Goal: Task Accomplishment & Management: Use online tool/utility

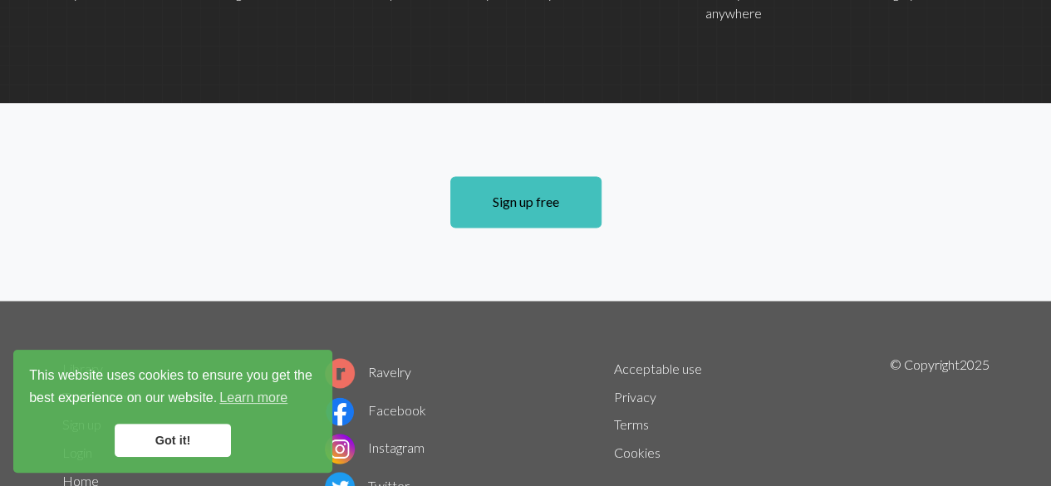
scroll to position [1297, 0]
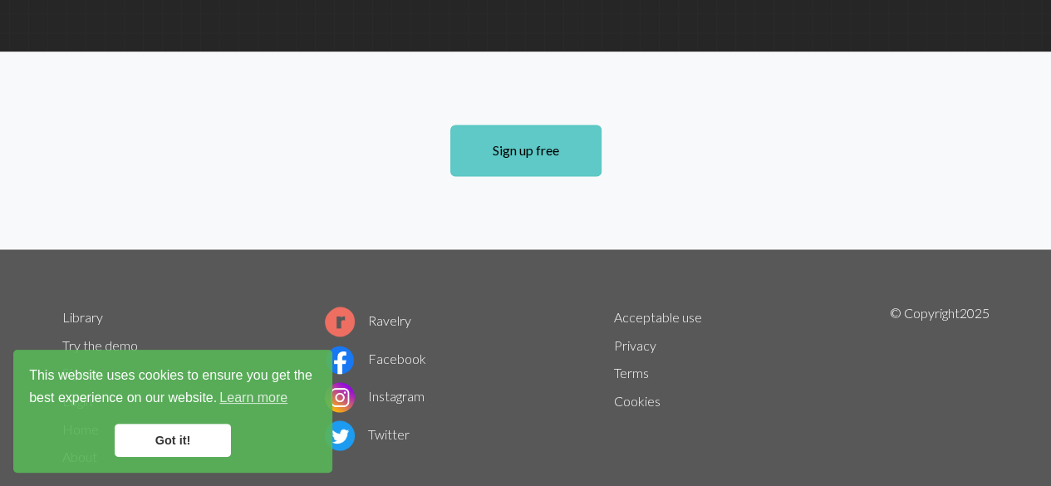
click at [524, 125] on link "Sign up free" at bounding box center [525, 151] width 151 height 52
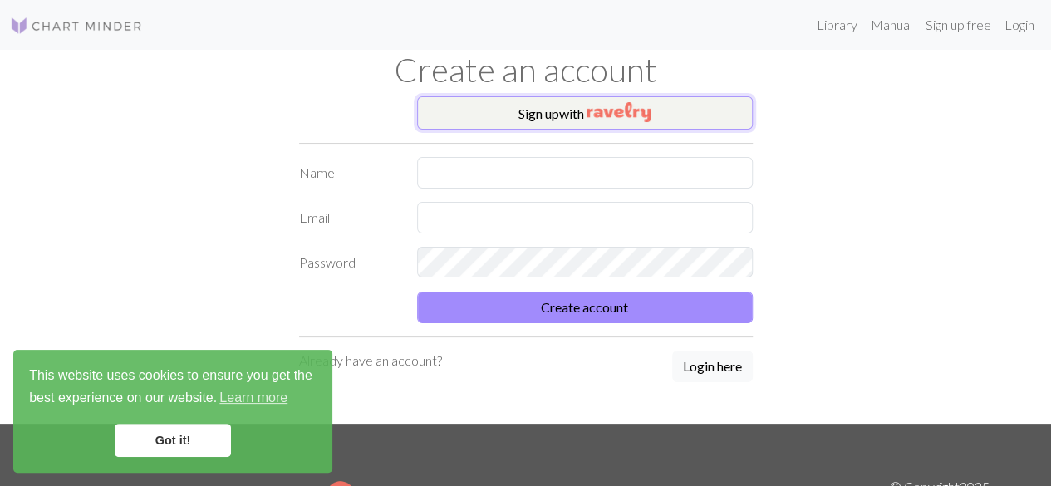
click at [611, 116] on img "button" at bounding box center [619, 112] width 64 height 20
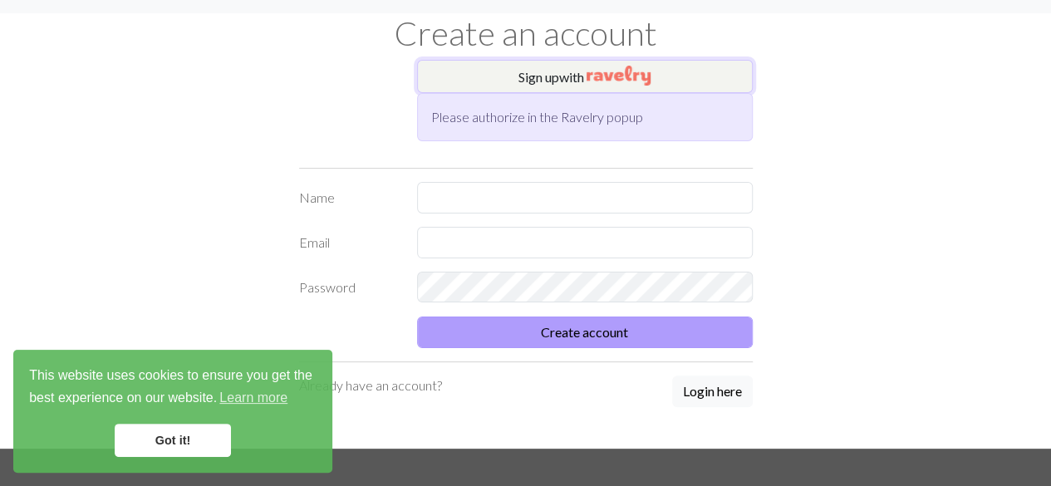
scroll to position [37, 0]
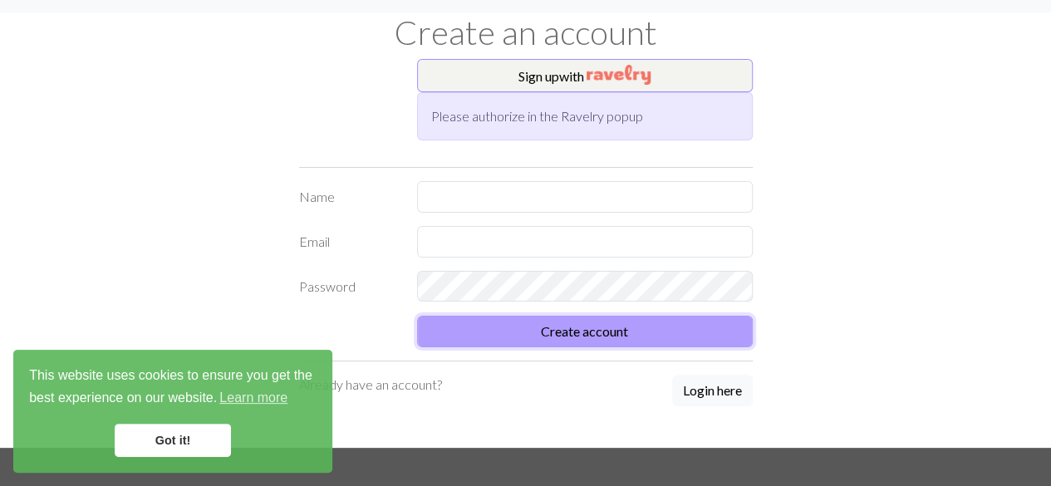
click at [579, 322] on button "Create account" at bounding box center [585, 332] width 336 height 32
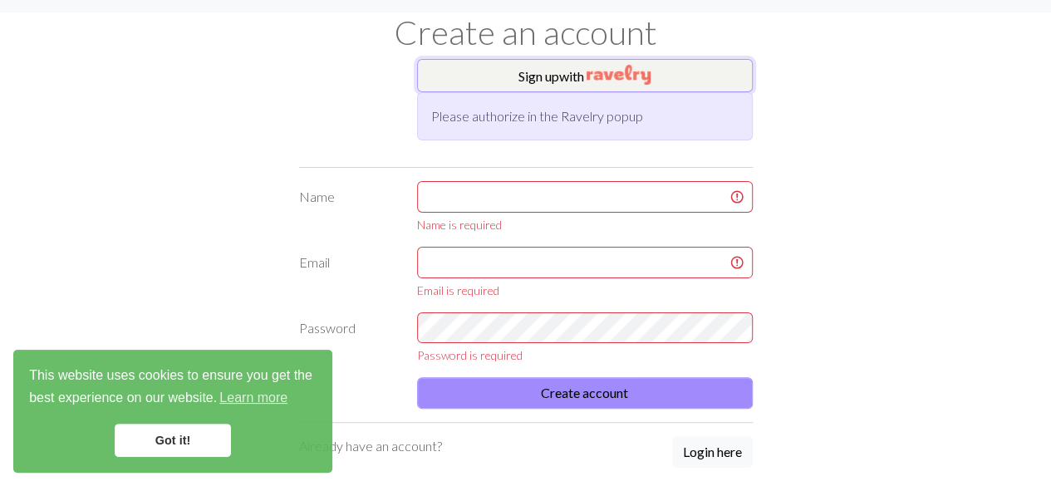
click at [611, 76] on img "button" at bounding box center [619, 75] width 64 height 20
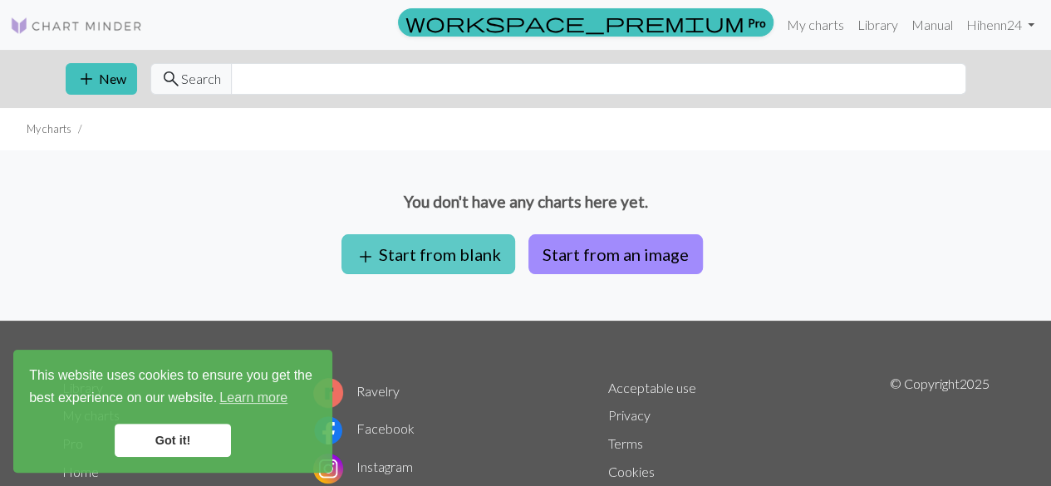
click at [397, 255] on button "add Start from blank" at bounding box center [428, 254] width 174 height 40
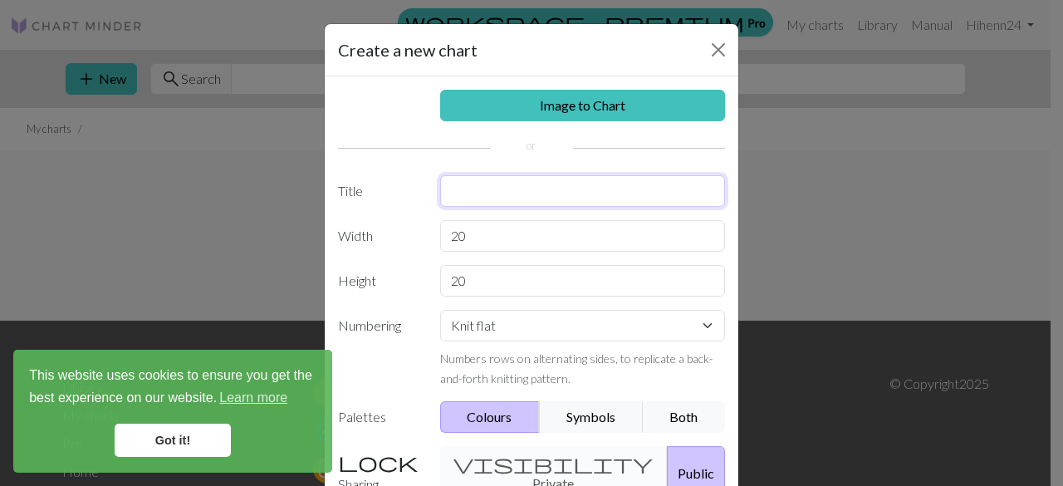
click at [531, 185] on input "text" at bounding box center [583, 191] width 286 height 32
type input "p"
type input "snowflake on hat"
click at [488, 235] on input "20" at bounding box center [583, 236] width 286 height 32
type input "2"
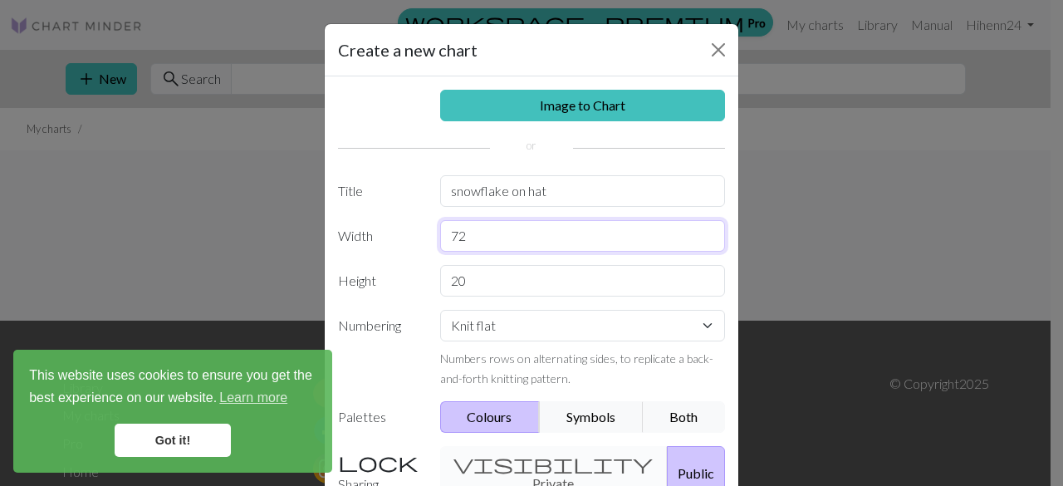
type input "72"
click at [505, 286] on input "20" at bounding box center [583, 281] width 286 height 32
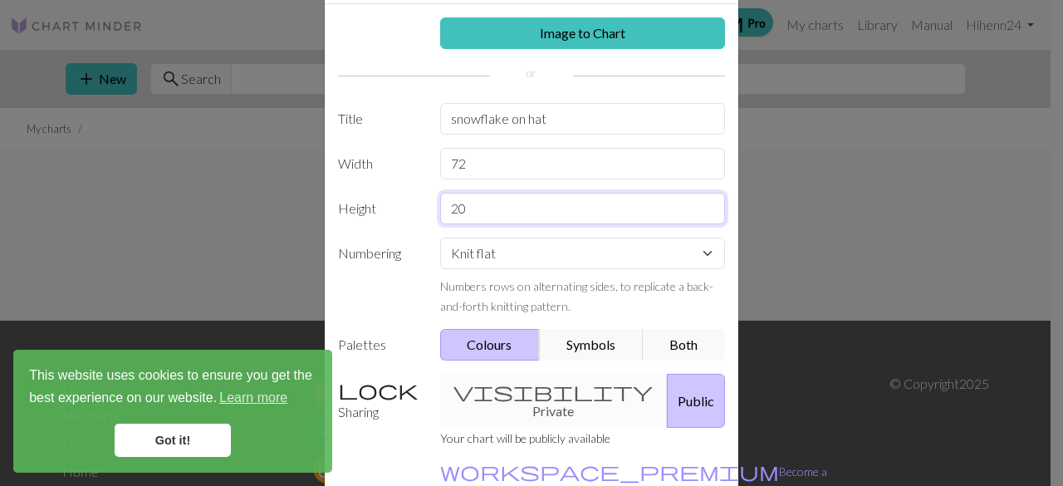
scroll to position [81, 0]
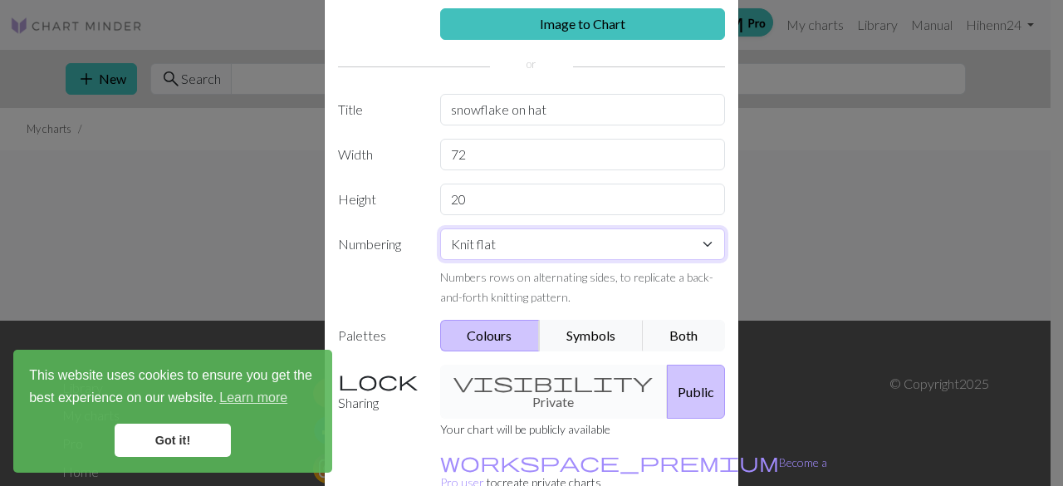
click at [625, 238] on select "Knit flat Knit in the round Lace knitting Cross stitch" at bounding box center [583, 244] width 286 height 32
click at [400, 280] on label "Numbering" at bounding box center [379, 267] width 102 height 78
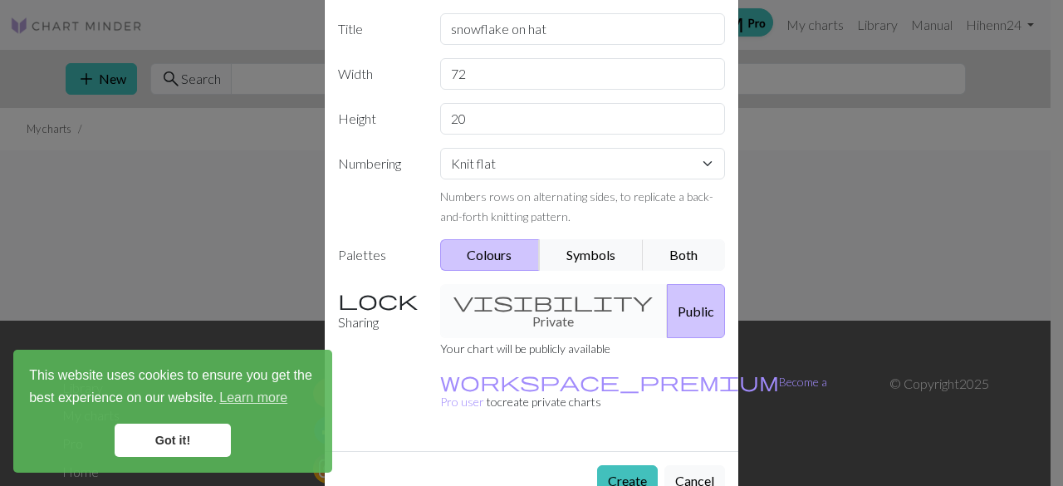
scroll to position [166, 0]
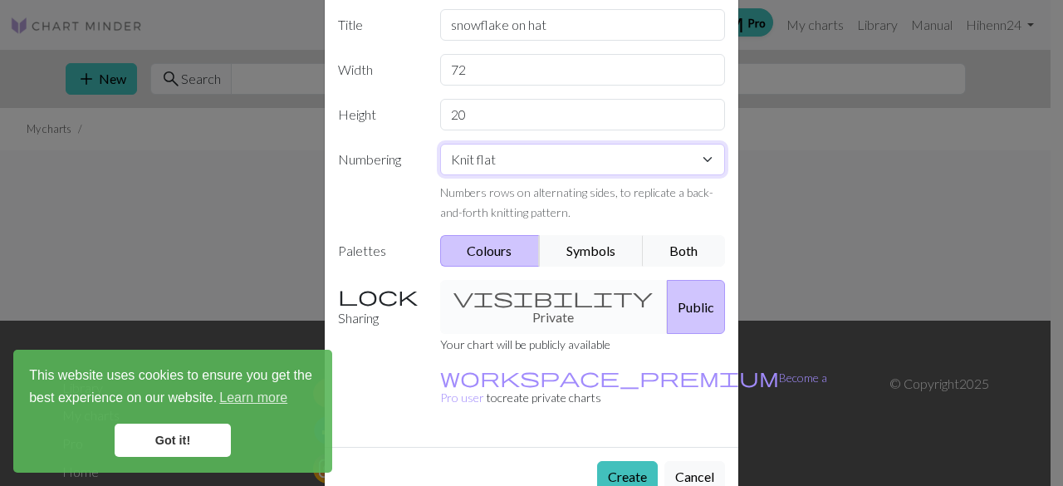
click at [517, 155] on select "Knit flat Knit in the round Lace knitting Cross stitch" at bounding box center [583, 160] width 286 height 32
select select "round"
click at [440, 144] on select "Knit flat Knit in the round Lace knitting Cross stitch" at bounding box center [583, 160] width 286 height 32
click at [401, 199] on label "Numbering" at bounding box center [379, 183] width 102 height 78
click at [531, 287] on div "visibility Private Public" at bounding box center [583, 307] width 306 height 54
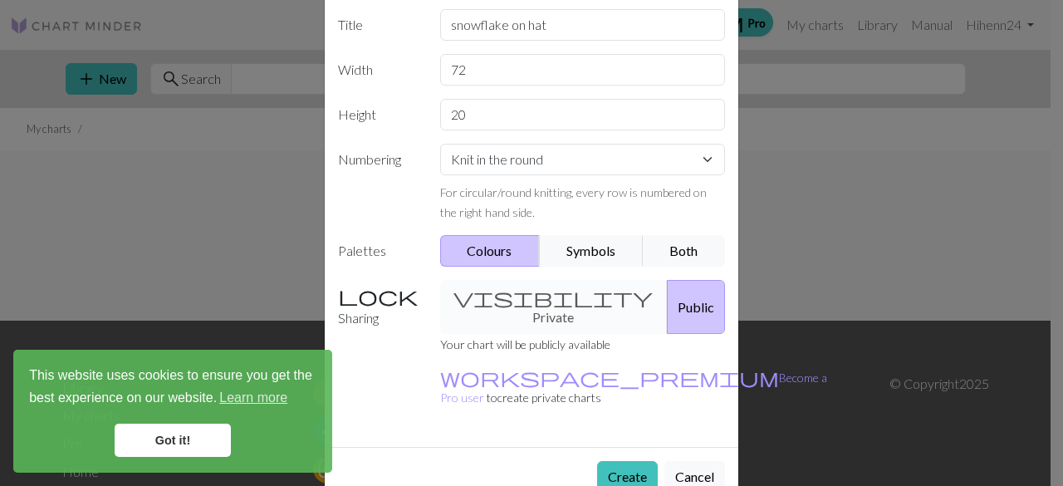
click at [481, 292] on div "visibility Private Public" at bounding box center [583, 307] width 306 height 54
click at [520, 296] on div "visibility Private Public" at bounding box center [583, 307] width 306 height 54
click at [667, 290] on button "Public" at bounding box center [696, 307] width 58 height 54
click at [532, 288] on div "visibility Private Public" at bounding box center [583, 307] width 306 height 54
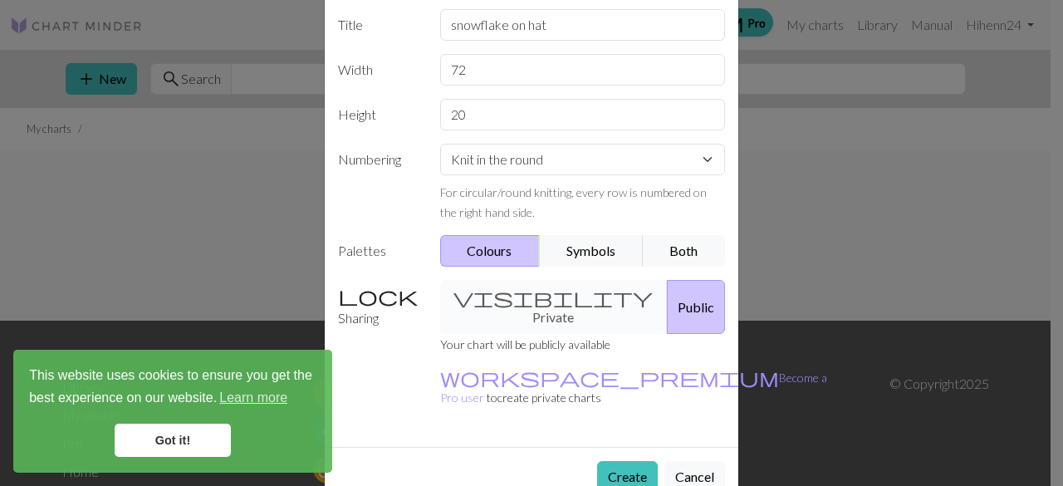
click at [532, 288] on div "visibility Private Public" at bounding box center [583, 307] width 306 height 54
click at [510, 293] on div "visibility Private Public" at bounding box center [583, 307] width 306 height 54
click at [622, 461] on button "Create" at bounding box center [627, 477] width 61 height 32
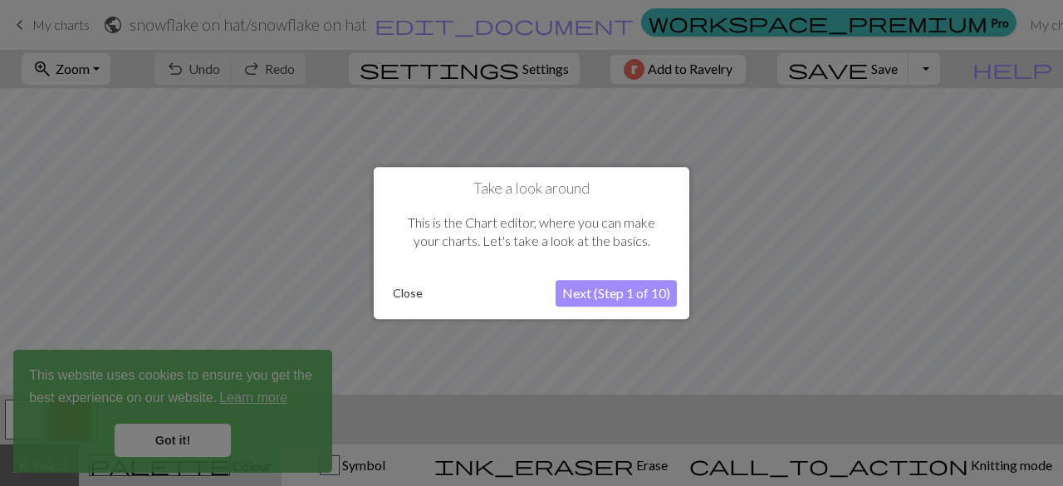
click at [596, 292] on button "Next (Step 1 of 10)" at bounding box center [616, 293] width 121 height 27
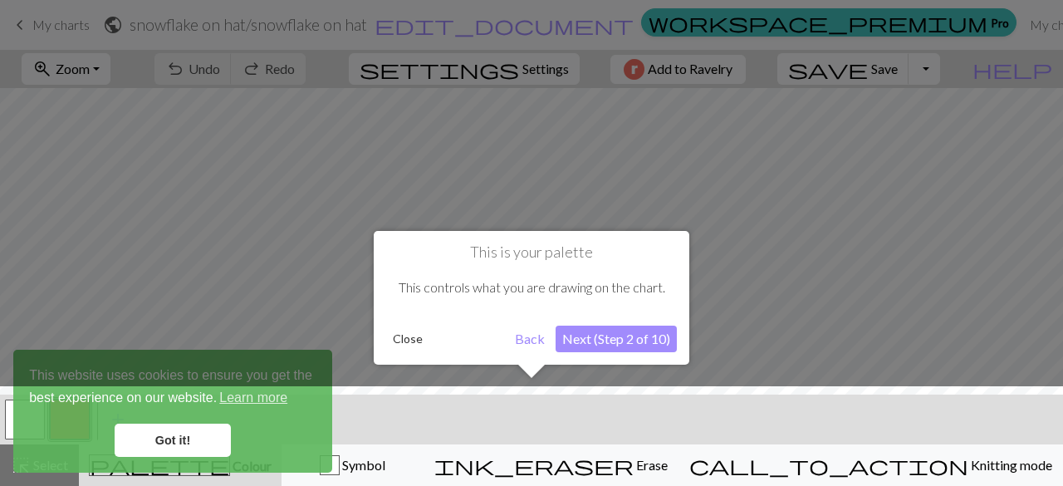
click at [638, 336] on button "Next (Step 2 of 10)" at bounding box center [616, 339] width 121 height 27
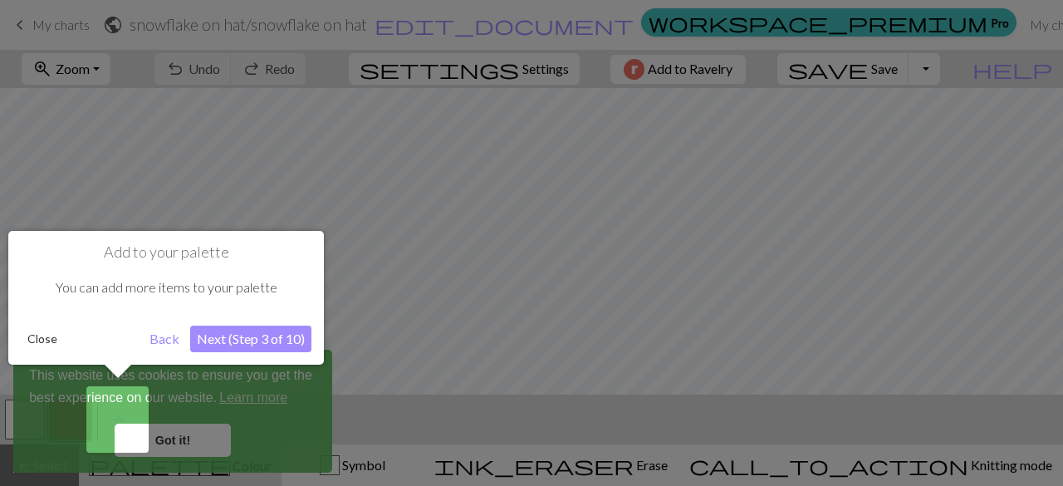
click at [245, 342] on button "Next (Step 3 of 10)" at bounding box center [250, 339] width 121 height 27
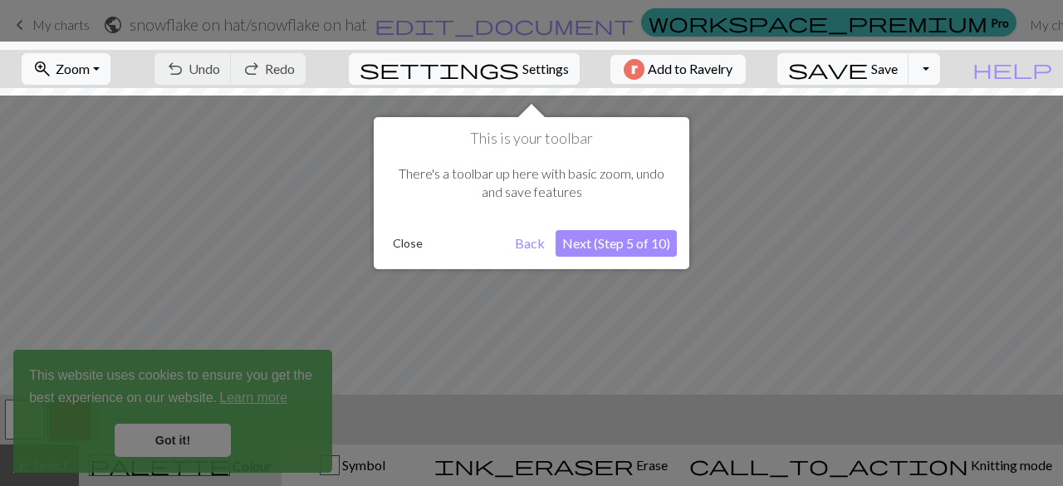
click at [641, 240] on button "Next (Step 5 of 10)" at bounding box center [616, 243] width 121 height 27
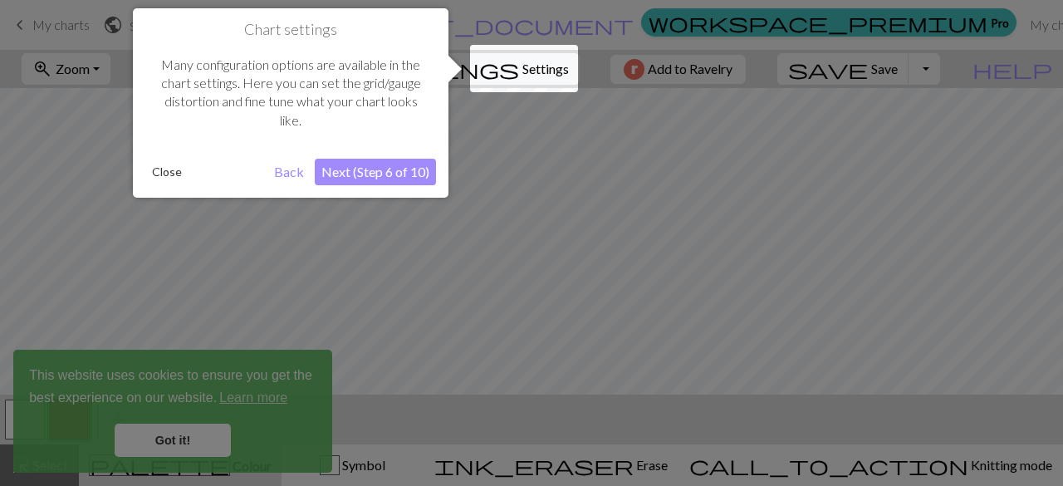
click at [389, 179] on button "Next (Step 6 of 10)" at bounding box center [375, 172] width 121 height 27
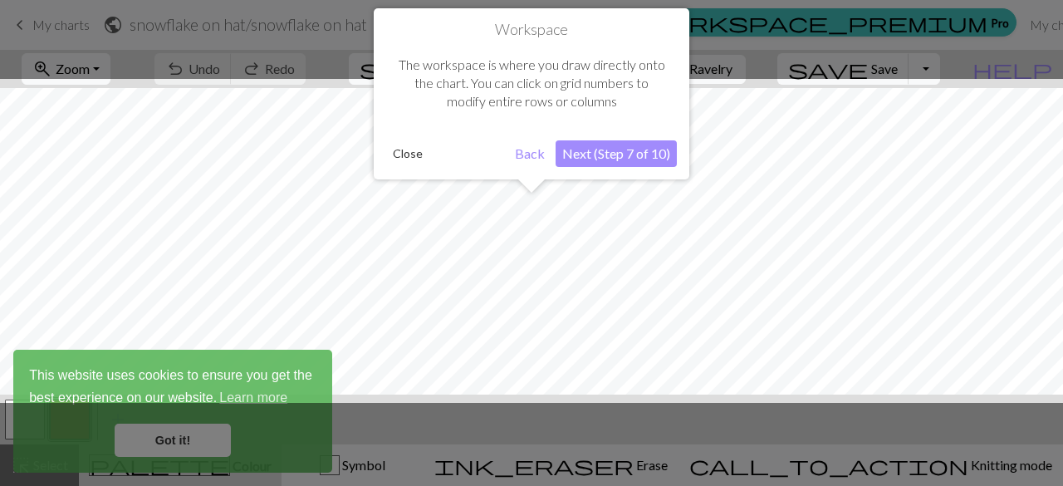
scroll to position [62, 0]
click at [623, 157] on button "Next (Step 7 of 10)" at bounding box center [616, 153] width 121 height 27
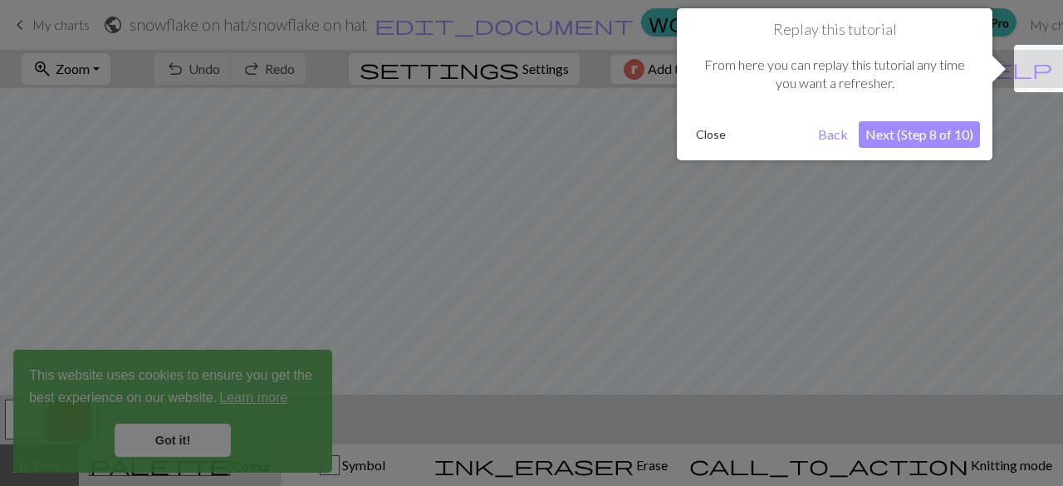
click at [942, 132] on button "Next (Step 8 of 10)" at bounding box center [919, 134] width 121 height 27
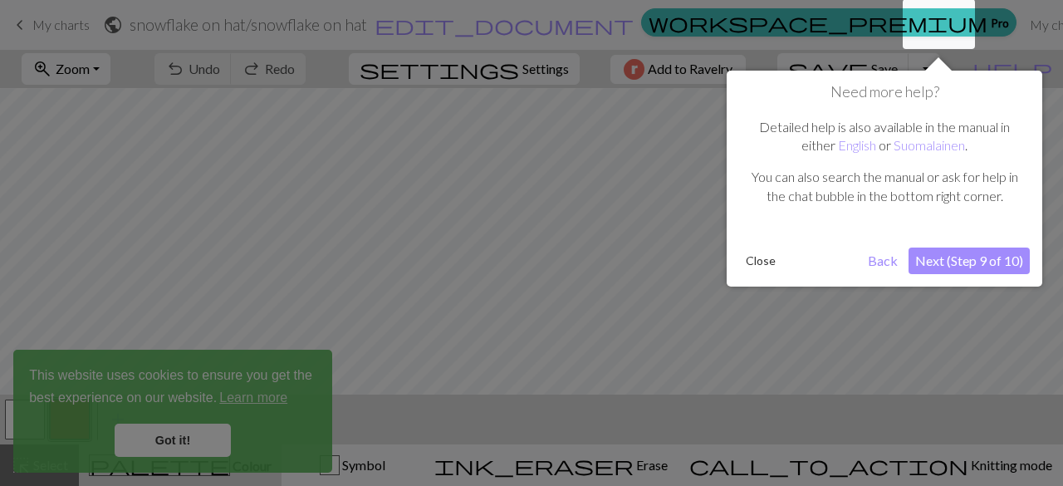
click at [950, 257] on button "Next (Step 9 of 10)" at bounding box center [969, 261] width 121 height 27
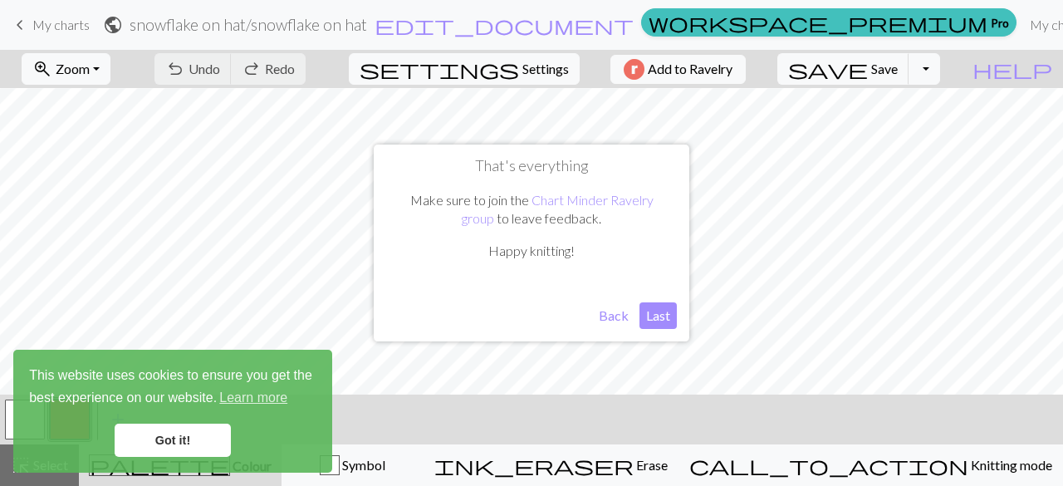
click at [659, 315] on button "Last" at bounding box center [658, 315] width 37 height 27
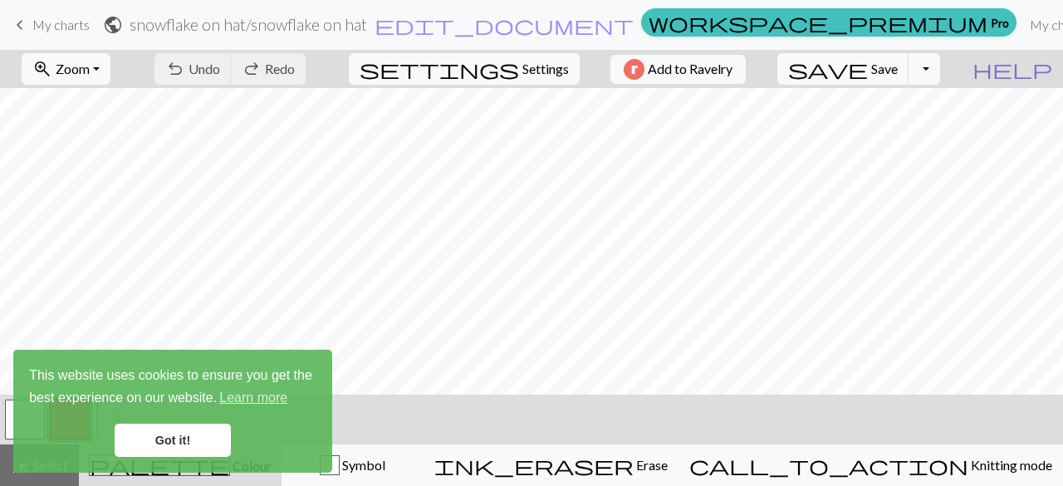
click at [1043, 59] on span "help" at bounding box center [1013, 68] width 80 height 23
click at [1048, 65] on span "help" at bounding box center [1013, 68] width 80 height 23
click at [1038, 69] on span "help" at bounding box center [1013, 68] width 80 height 23
click at [166, 442] on link "Got it!" at bounding box center [173, 440] width 116 height 33
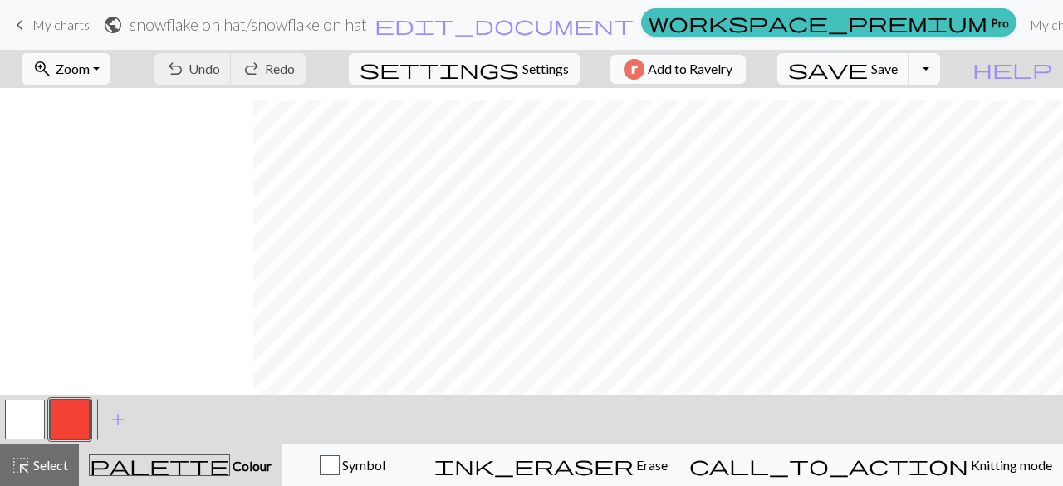
scroll to position [112, 630]
click at [220, 69] on span "Undo" at bounding box center [205, 69] width 32 height 16
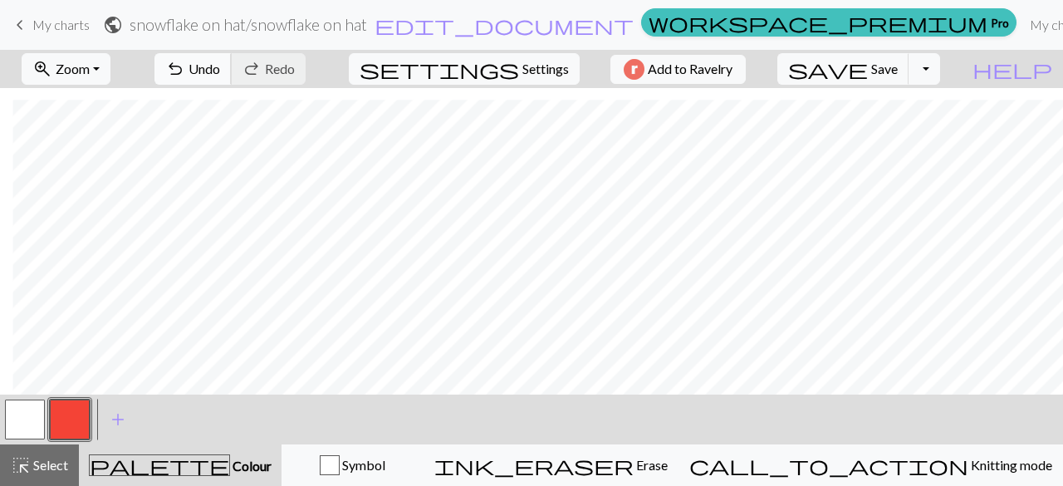
click at [220, 61] on span "Undo" at bounding box center [205, 69] width 32 height 16
click at [47, 466] on span "Select" at bounding box center [49, 465] width 37 height 16
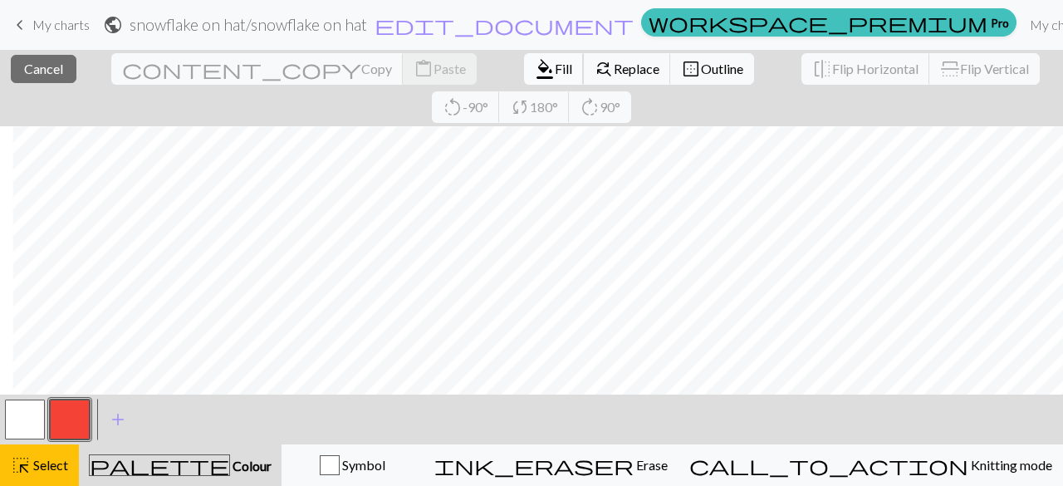
click at [535, 66] on span "format_color_fill" at bounding box center [545, 68] width 20 height 23
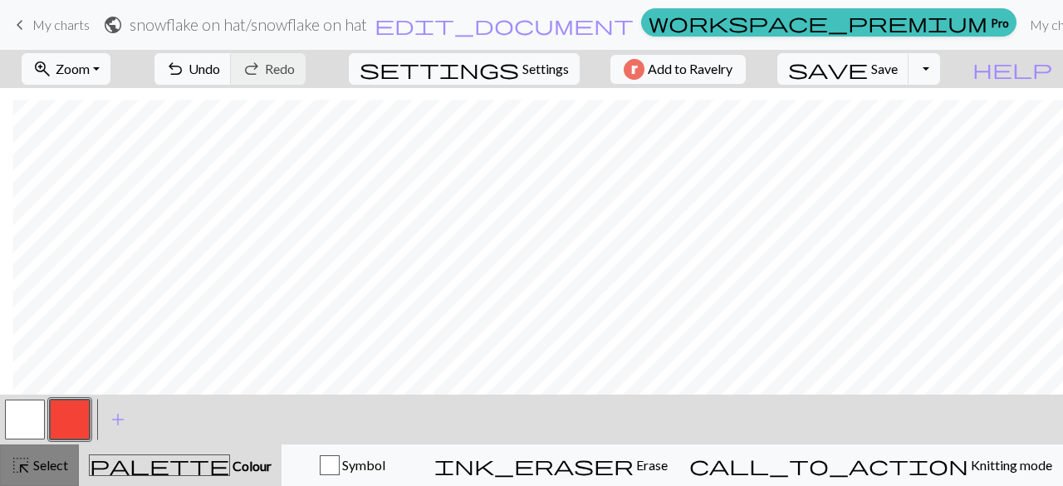
click at [43, 457] on span "Select" at bounding box center [49, 465] width 37 height 16
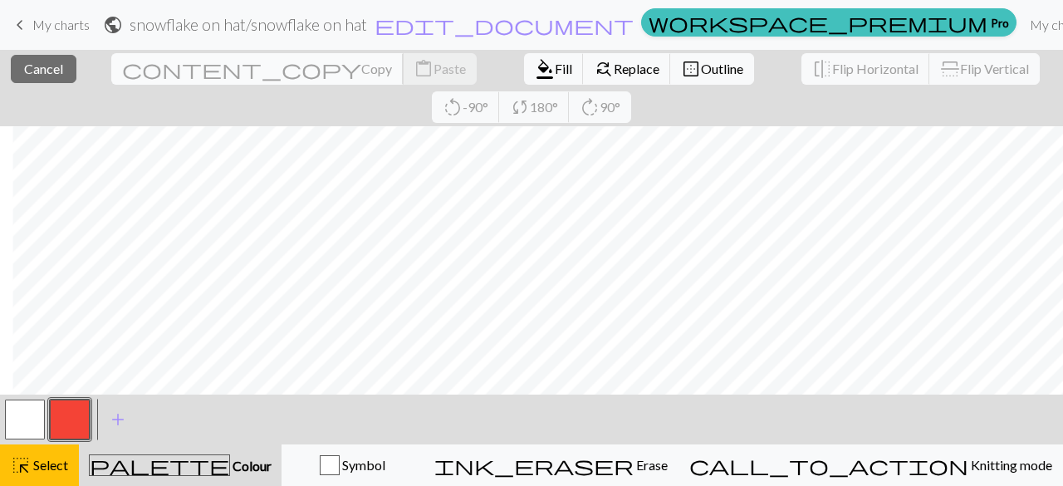
click at [361, 67] on span "Copy" at bounding box center [376, 69] width 31 height 16
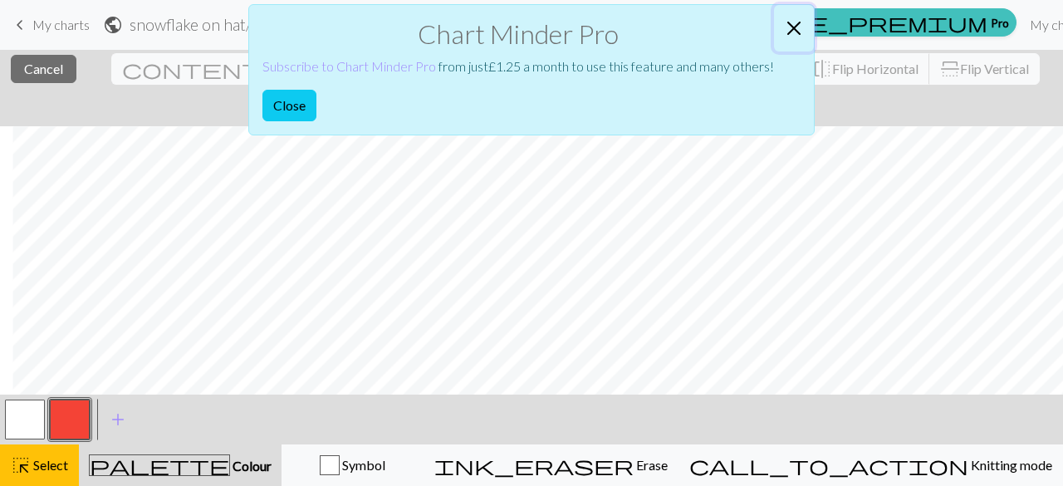
click at [795, 21] on button "Close" at bounding box center [794, 28] width 40 height 47
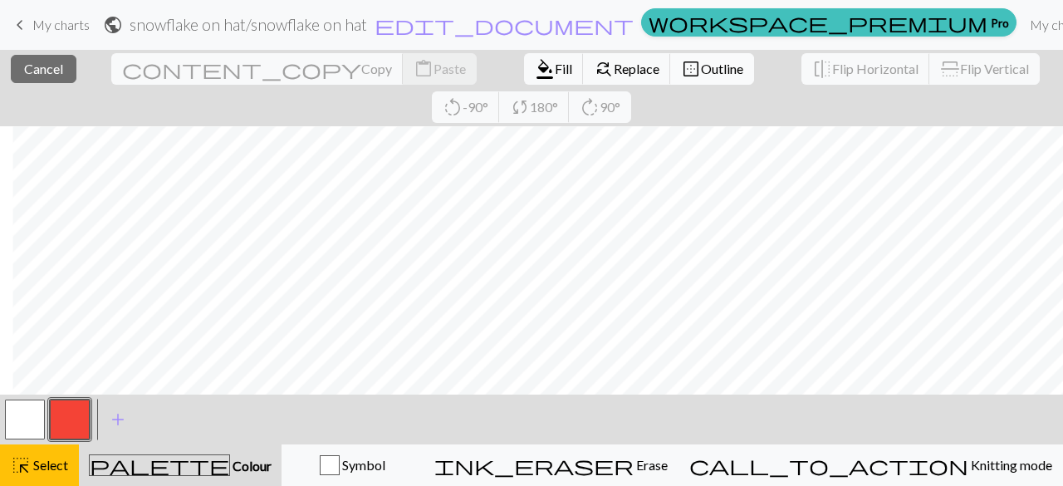
drag, startPoint x: 647, startPoint y: 81, endPoint x: 485, endPoint y: 71, distance: 162.3
click at [701, 71] on span "Outline" at bounding box center [722, 69] width 42 height 16
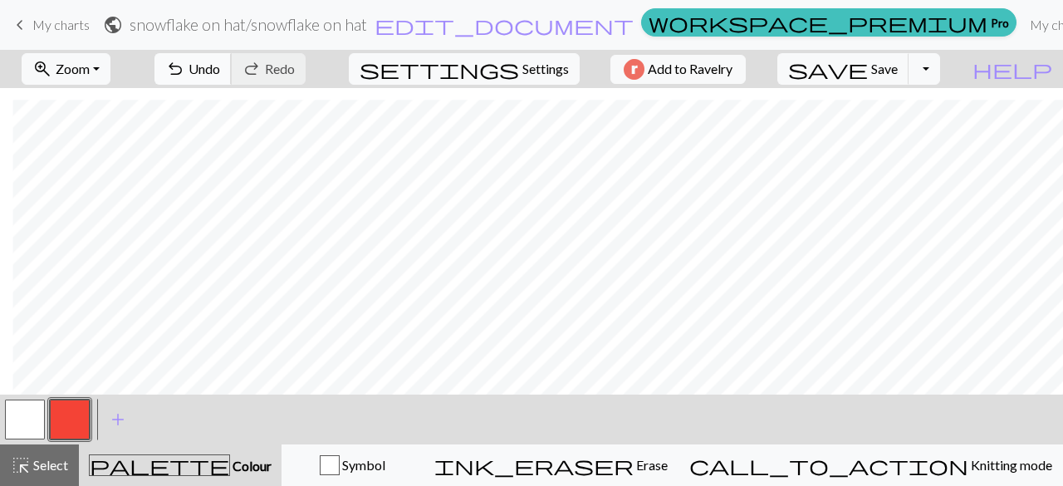
click at [185, 64] on span "undo" at bounding box center [175, 68] width 20 height 23
click at [232, 57] on button "undo Undo Undo" at bounding box center [193, 69] width 77 height 32
click at [220, 71] on span "Undo" at bounding box center [205, 69] width 32 height 16
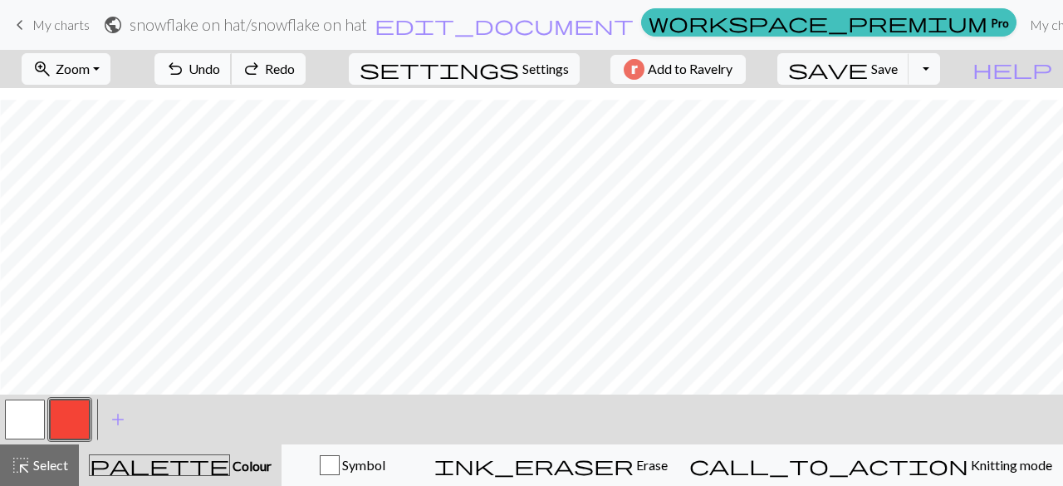
click at [220, 71] on span "Undo" at bounding box center [205, 69] width 32 height 16
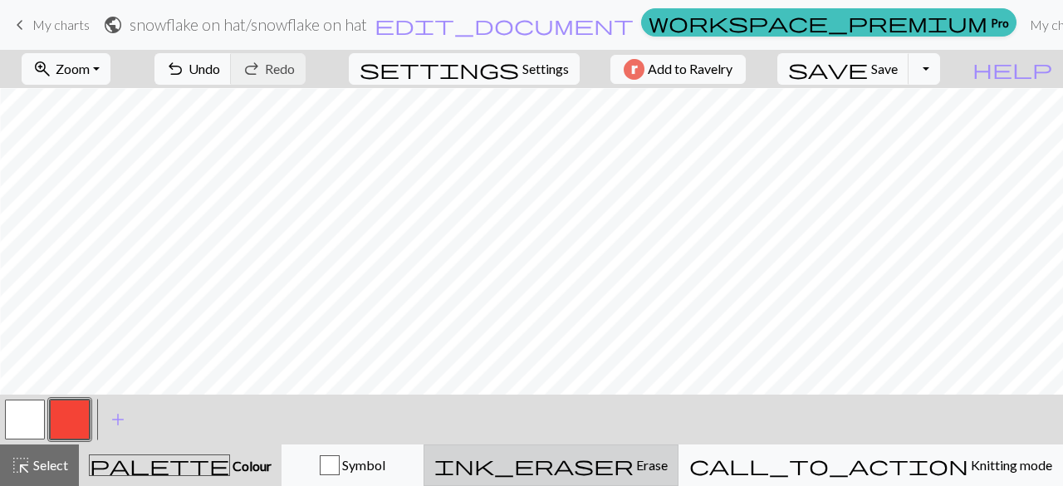
click at [668, 464] on span "Erase" at bounding box center [651, 465] width 34 height 16
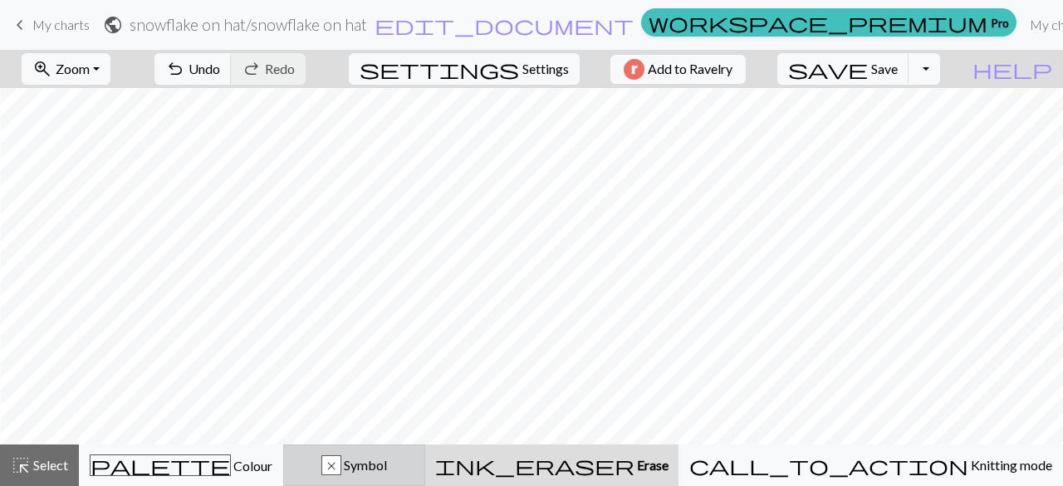
click at [387, 463] on span "Symbol" at bounding box center [364, 465] width 46 height 16
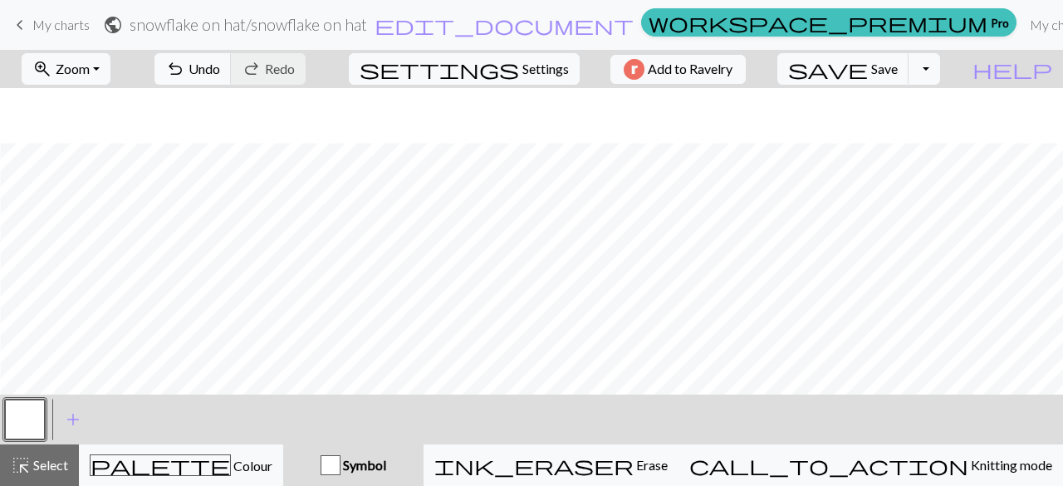
scroll to position [112, 474]
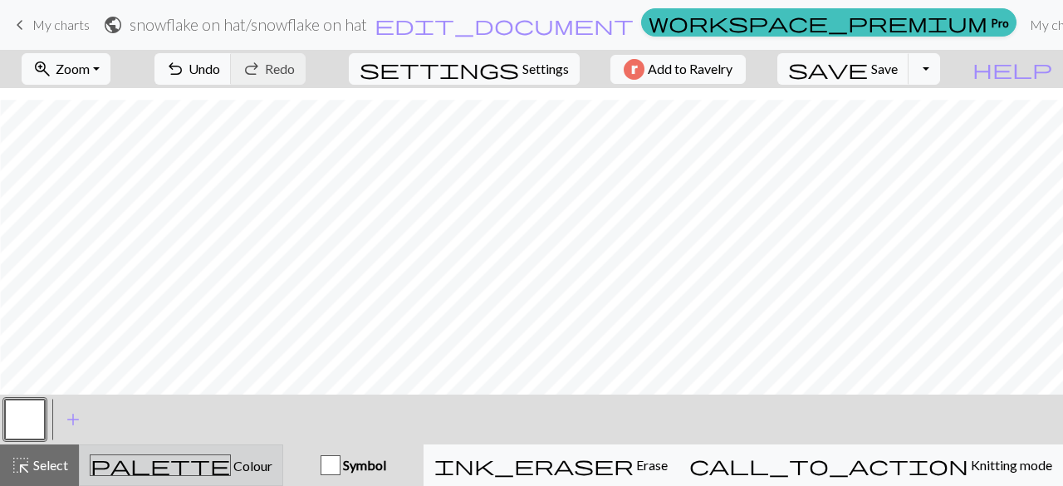
click at [254, 476] on button "palette Colour Colour" at bounding box center [181, 465] width 204 height 42
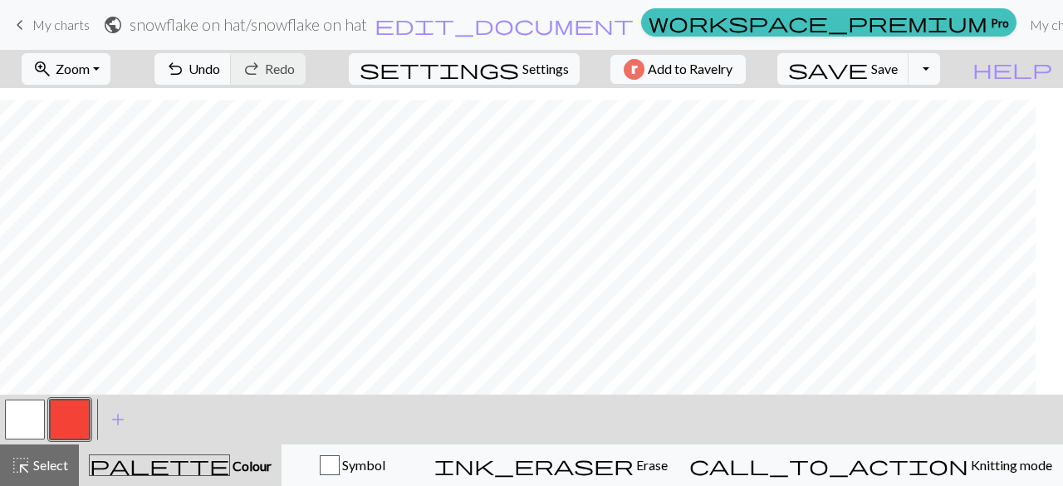
scroll to position [112, 0]
click at [220, 67] on span "Undo" at bounding box center [205, 69] width 32 height 16
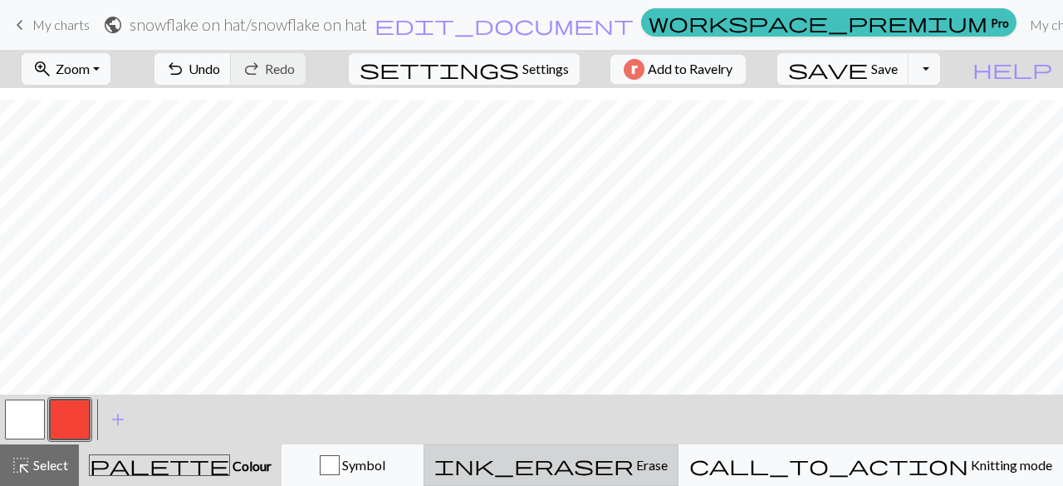
click at [668, 464] on span "Erase" at bounding box center [651, 465] width 34 height 16
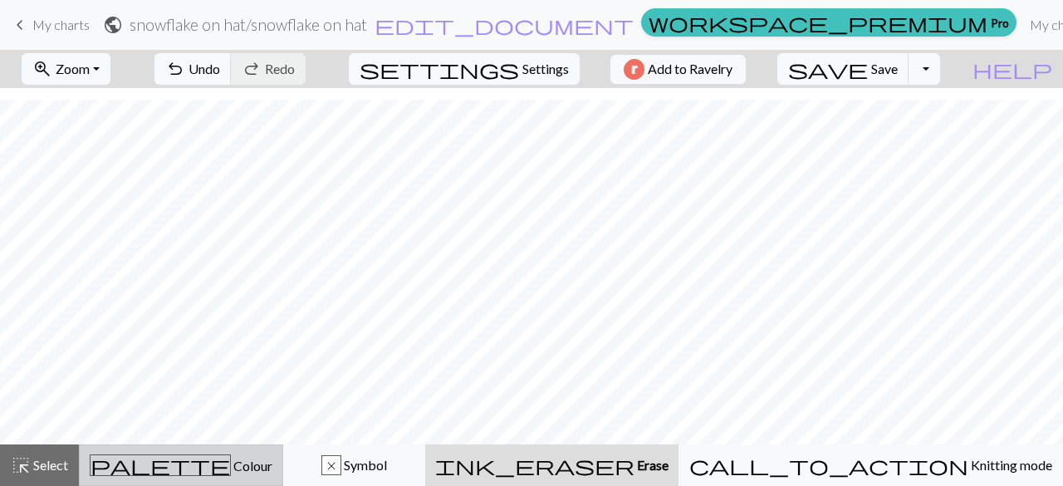
click at [228, 446] on button "palette Colour Colour" at bounding box center [181, 465] width 204 height 42
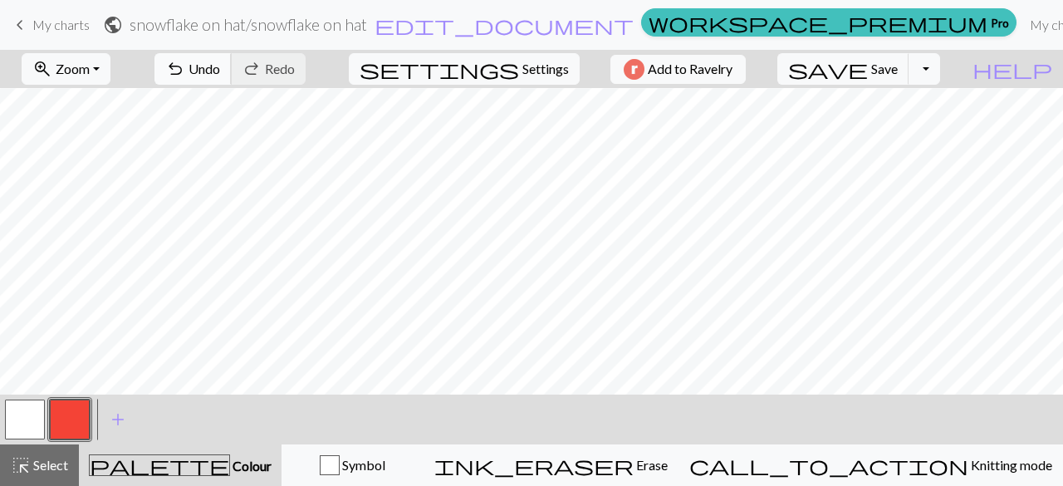
click at [220, 66] on span "Undo" at bounding box center [205, 69] width 32 height 16
click at [220, 67] on span "Undo" at bounding box center [205, 69] width 32 height 16
click at [220, 73] on span "Undo" at bounding box center [205, 69] width 32 height 16
click at [232, 69] on button "undo Undo Undo" at bounding box center [193, 69] width 77 height 32
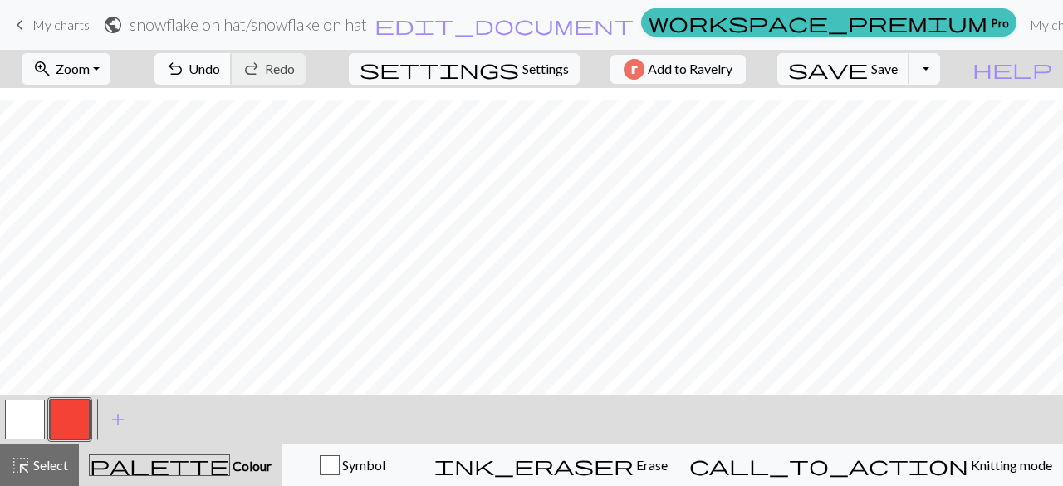
click at [232, 54] on button "undo Undo Undo" at bounding box center [193, 69] width 77 height 32
click at [232, 76] on button "undo Undo Undo" at bounding box center [193, 69] width 77 height 32
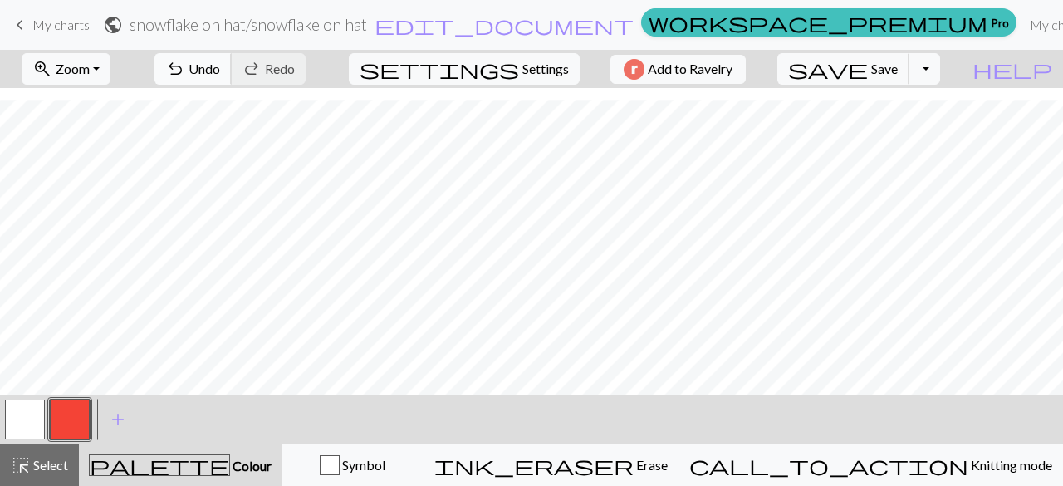
click at [232, 66] on button "undo Undo Undo" at bounding box center [193, 69] width 77 height 32
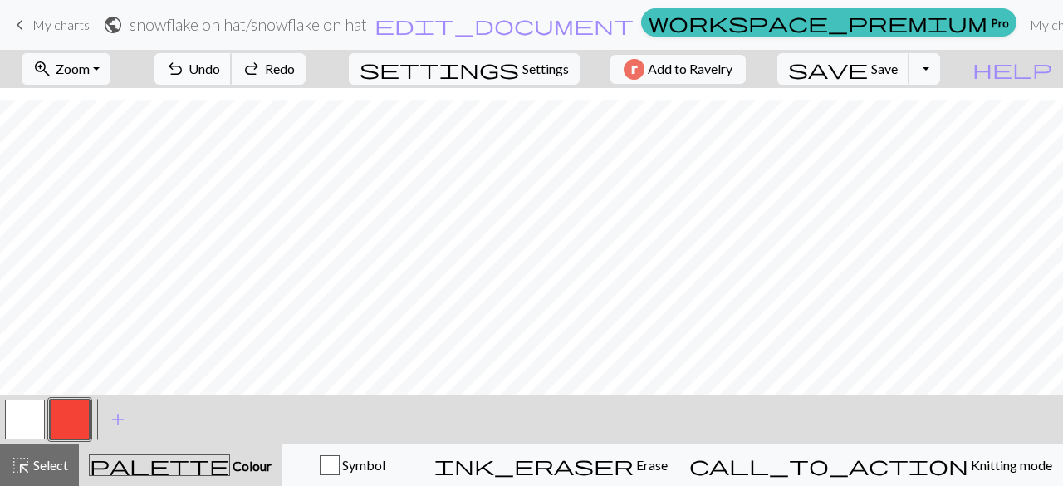
click at [232, 66] on button "undo Undo Undo" at bounding box center [193, 69] width 77 height 32
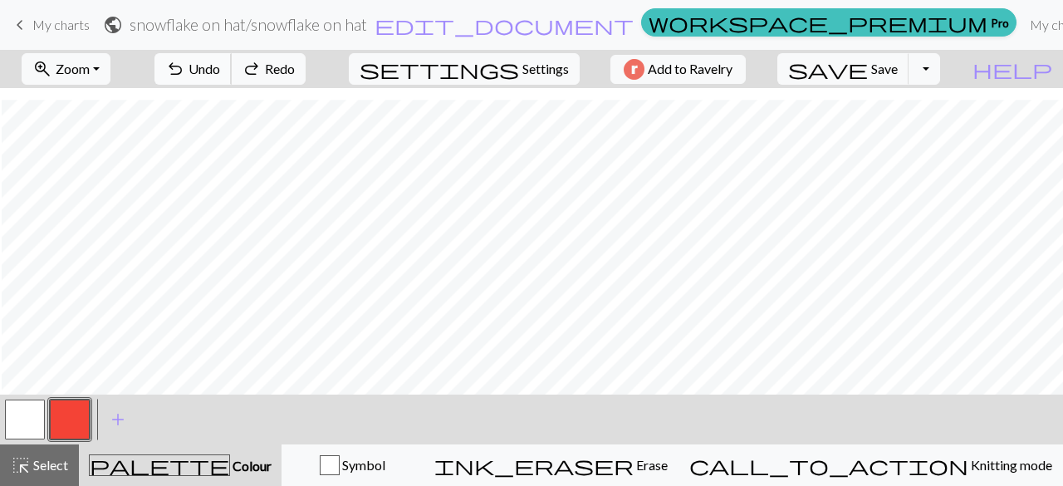
scroll to position [112, 229]
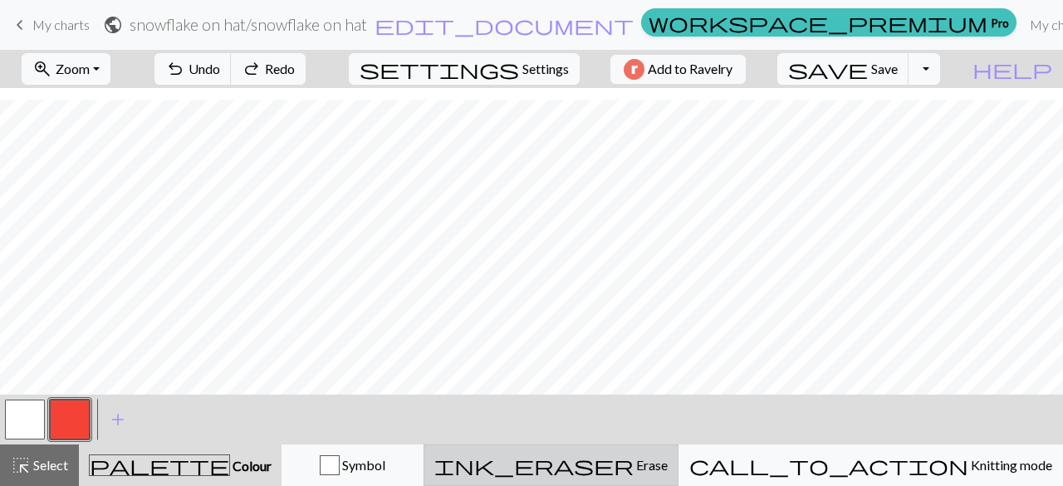
click at [668, 469] on span "Erase" at bounding box center [651, 465] width 34 height 16
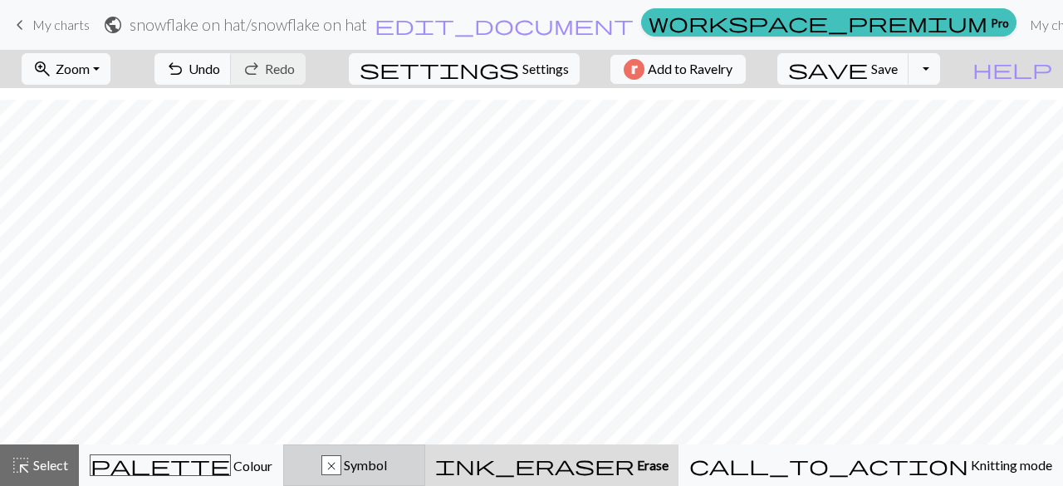
click at [425, 454] on button "x Symbol" at bounding box center [354, 465] width 142 height 42
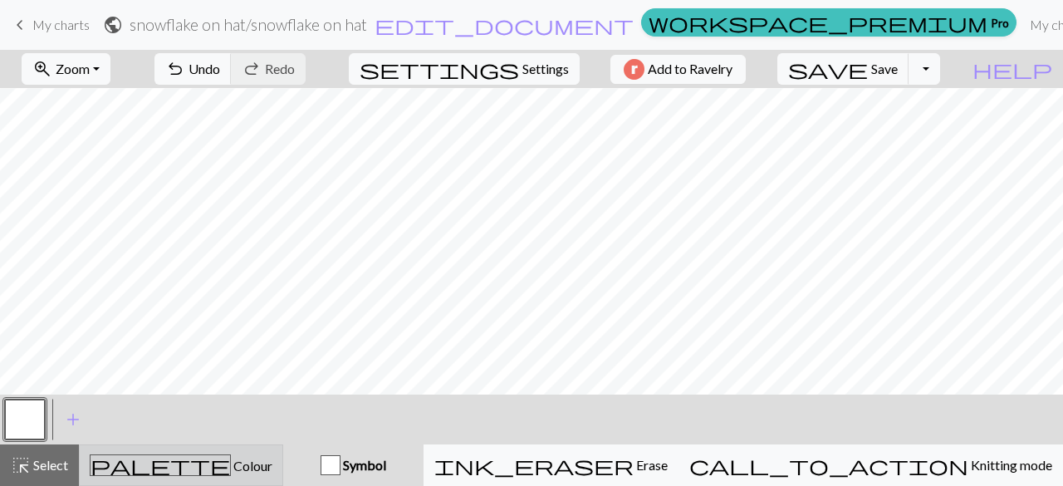
click at [272, 469] on div "palette Colour Colour" at bounding box center [181, 465] width 183 height 22
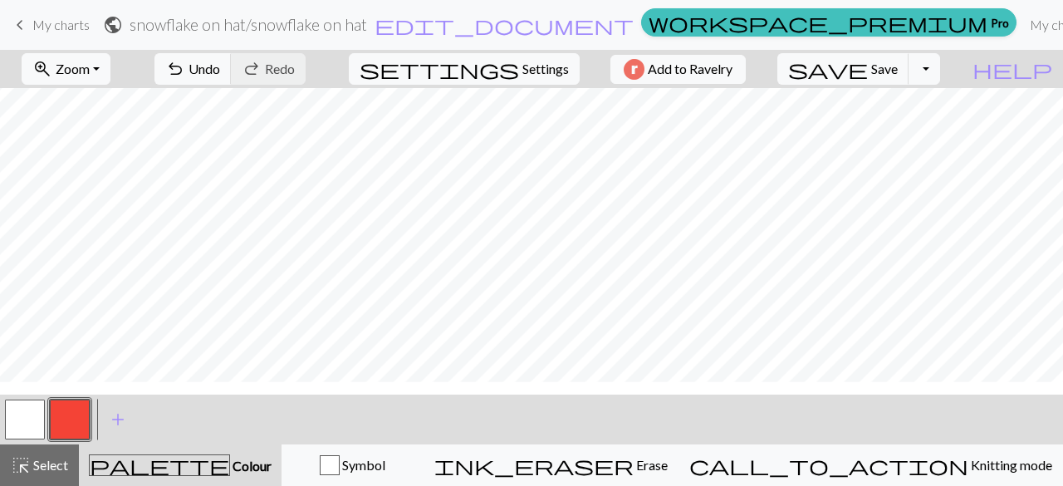
scroll to position [0, 0]
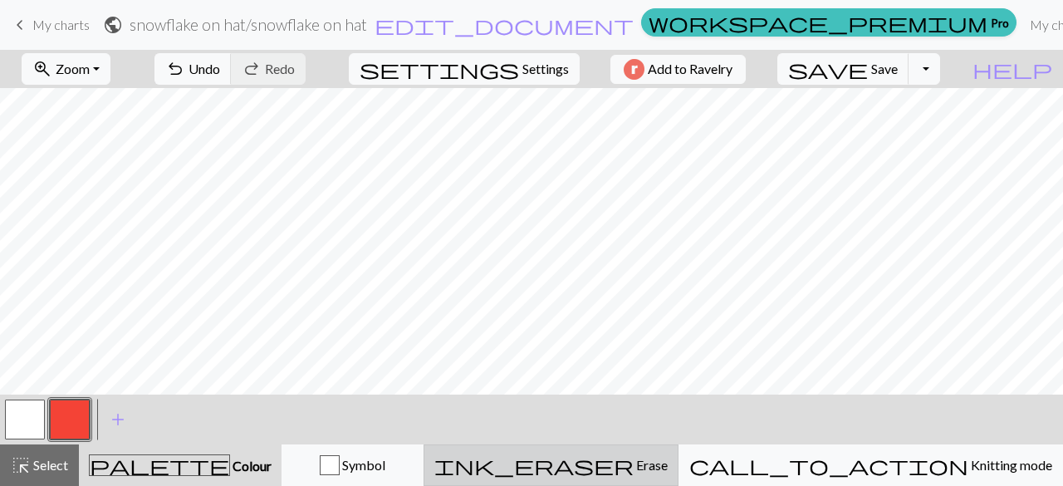
click at [668, 468] on span "Erase" at bounding box center [651, 465] width 34 height 16
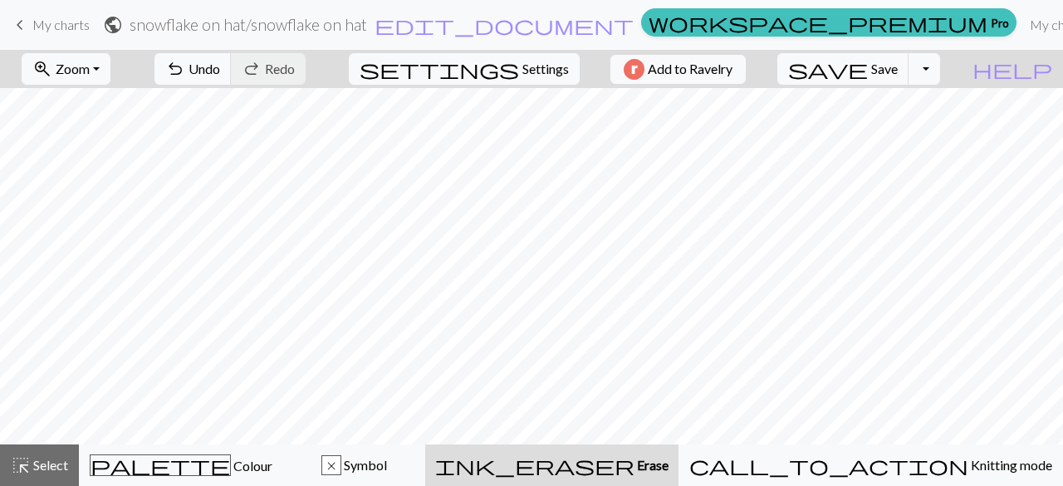
scroll to position [62, 0]
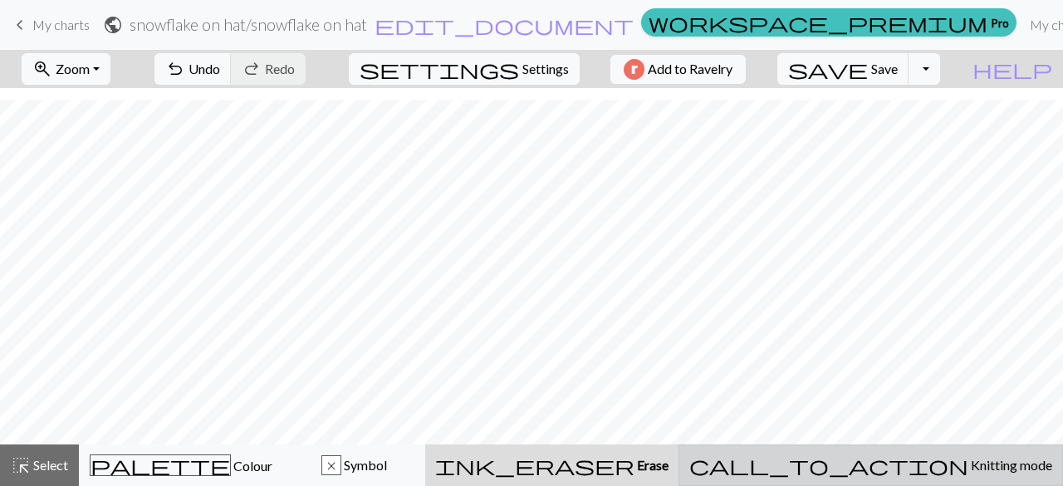
click at [906, 469] on span "call_to_action" at bounding box center [829, 465] width 279 height 23
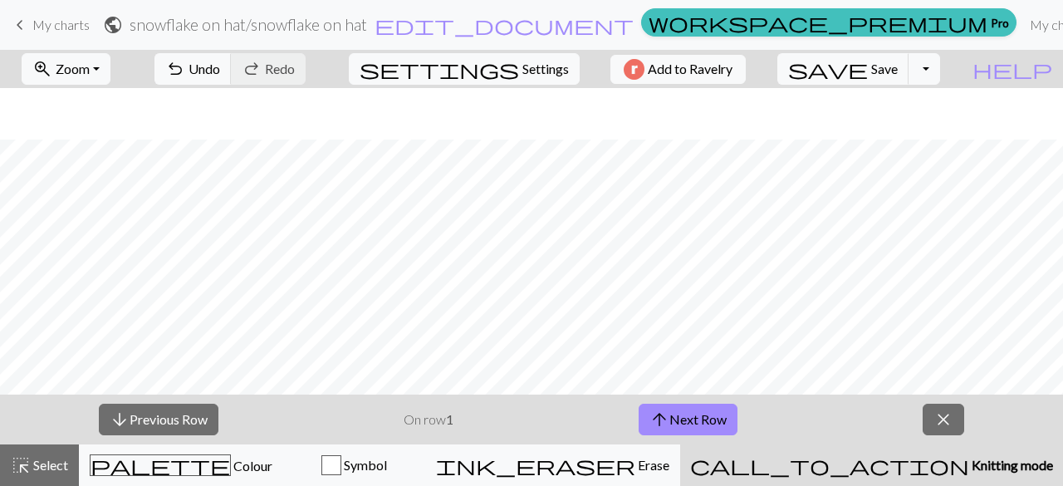
scroll to position [112, 15]
click at [935, 412] on span "close" at bounding box center [944, 419] width 20 height 23
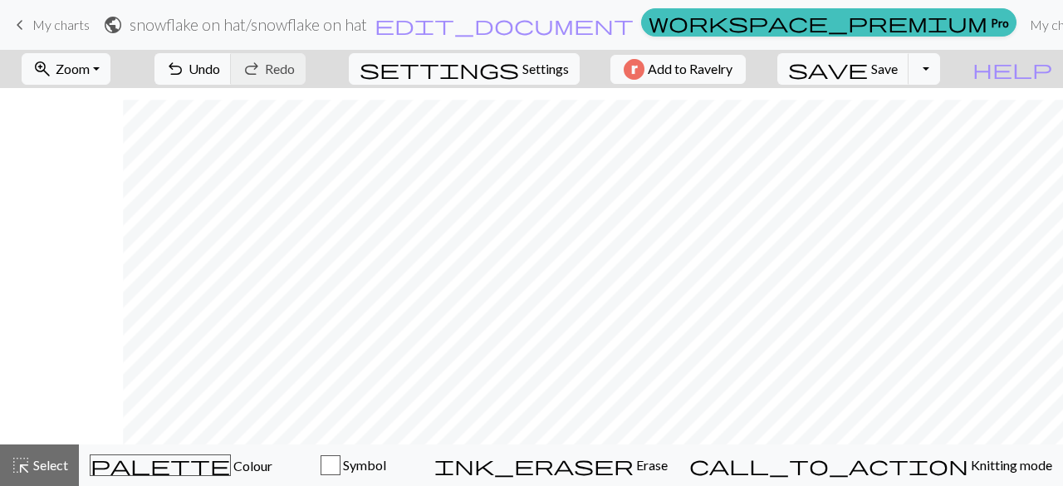
scroll to position [62, 423]
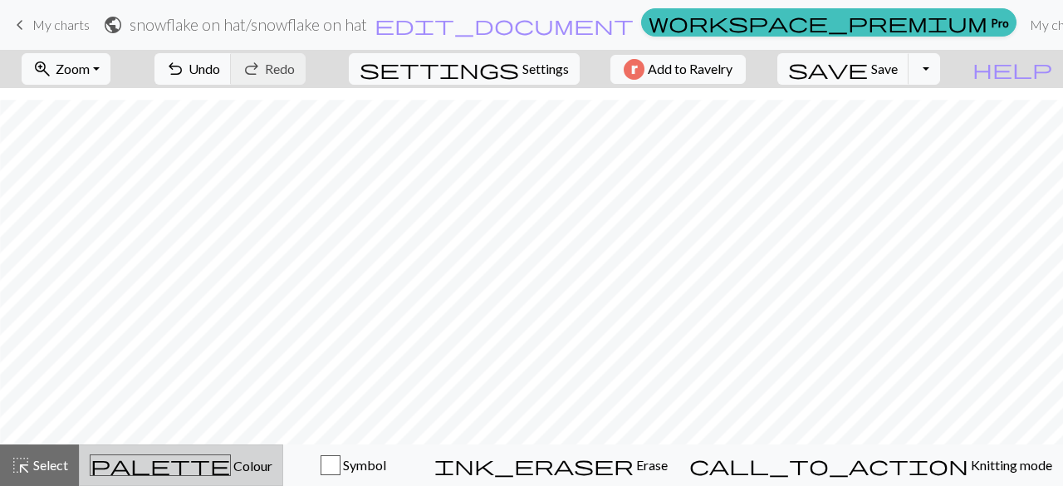
click at [271, 468] on div "palette Colour Colour" at bounding box center [181, 465] width 183 height 22
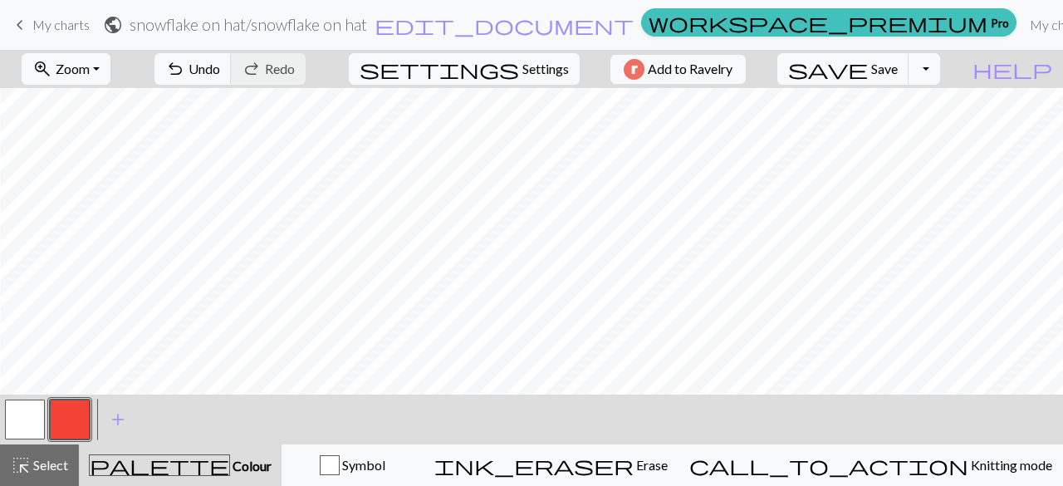
scroll to position [62, 519]
click at [185, 62] on span "undo" at bounding box center [175, 68] width 20 height 23
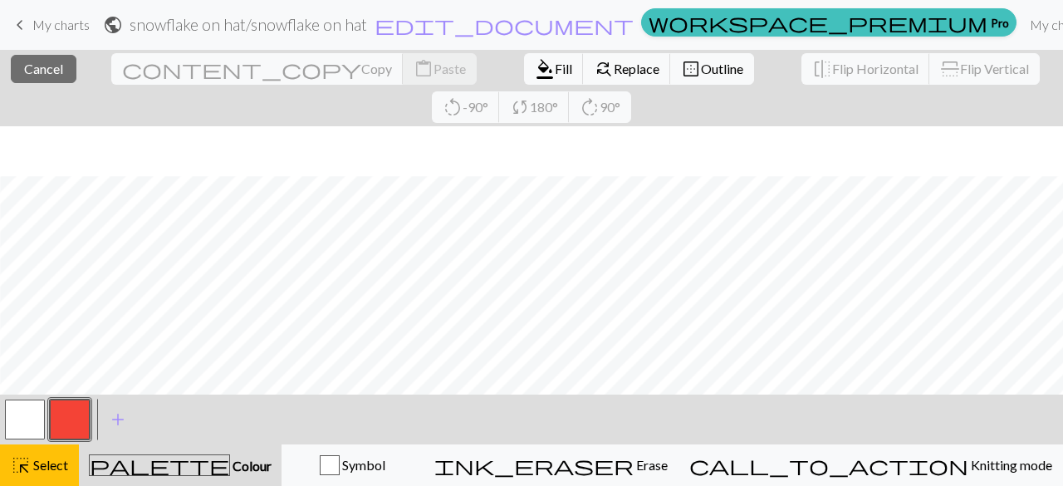
scroll to position [112, 519]
click at [69, 420] on button "button" at bounding box center [70, 420] width 40 height 40
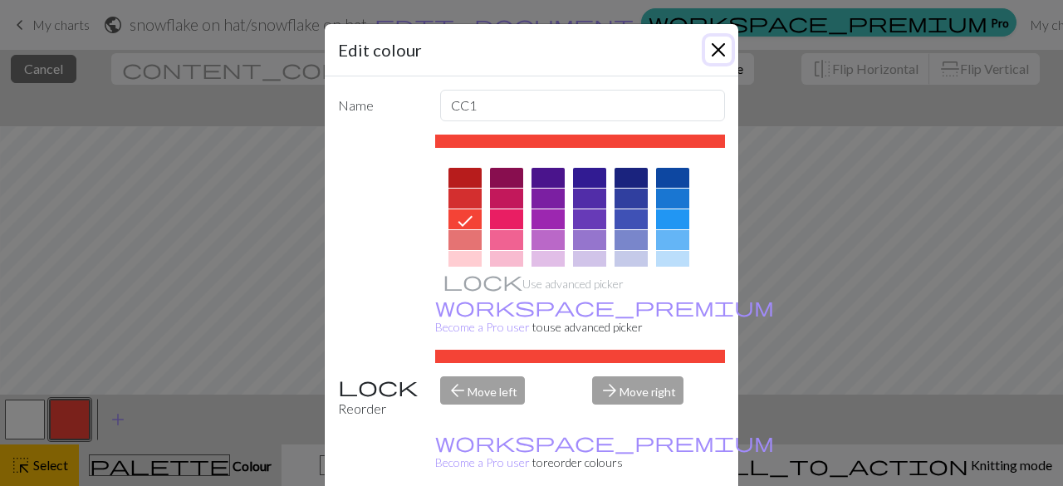
click at [717, 52] on button "Close" at bounding box center [718, 50] width 27 height 27
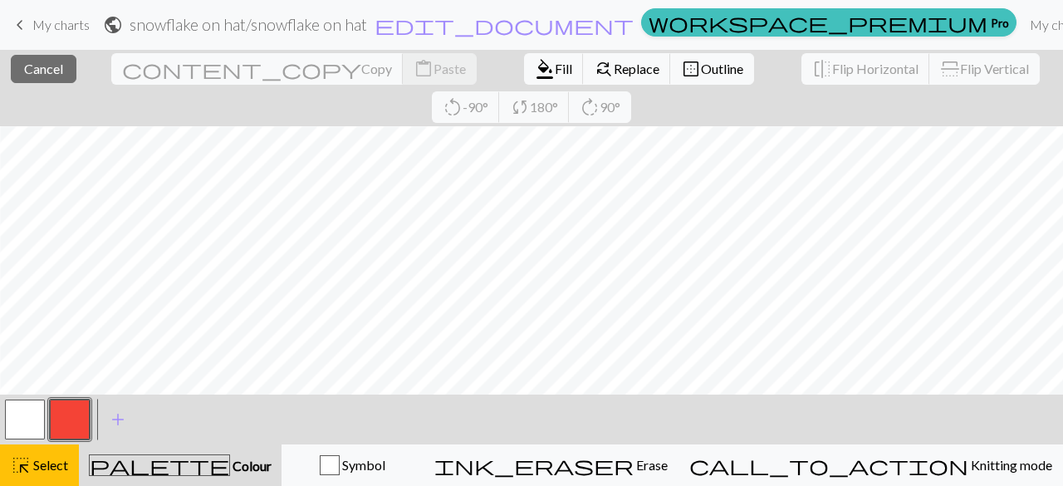
click at [183, 454] on span "palette" at bounding box center [160, 465] width 140 height 23
click at [204, 454] on button "palette Colour Colour" at bounding box center [180, 465] width 203 height 42
click at [230, 458] on span "Colour" at bounding box center [251, 466] width 42 height 16
click at [71, 432] on button "button" at bounding box center [70, 420] width 40 height 40
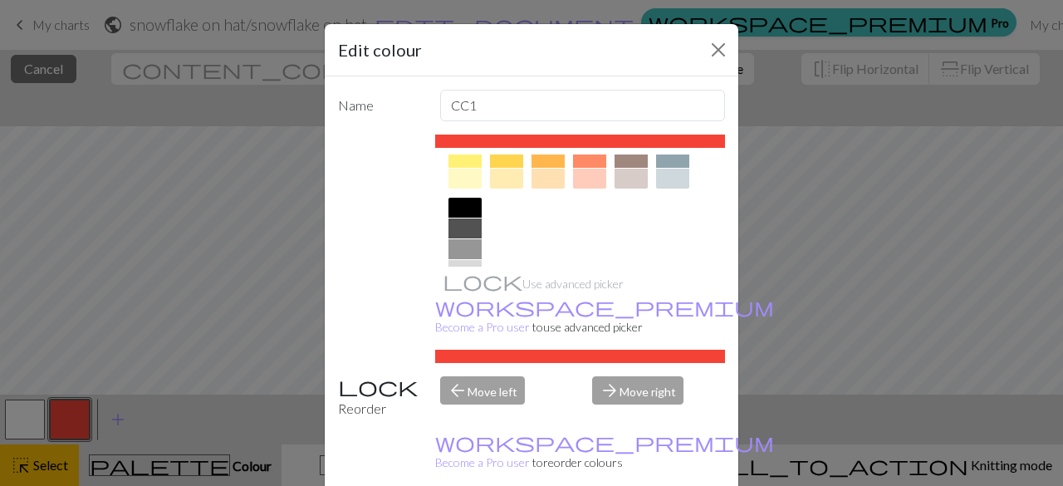
scroll to position [359, 0]
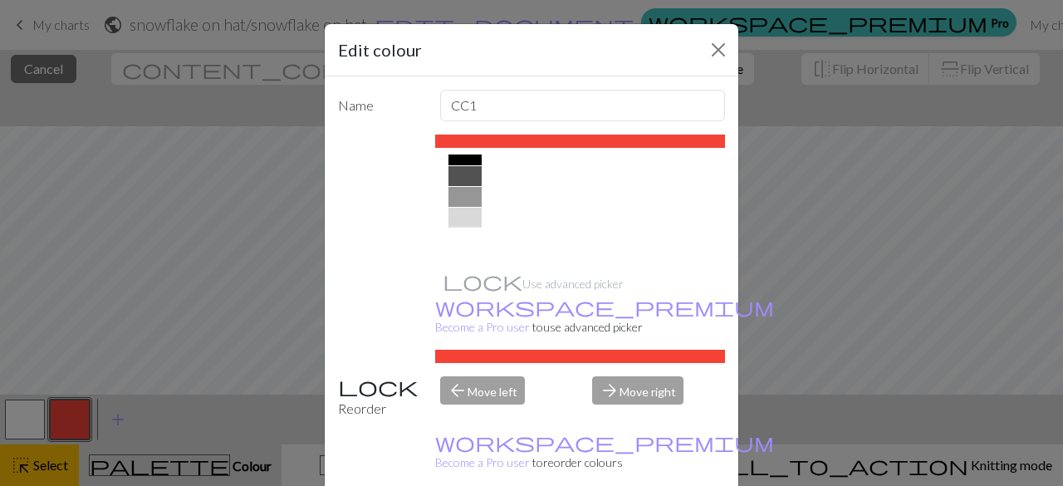
click at [459, 236] on div at bounding box center [465, 238] width 33 height 20
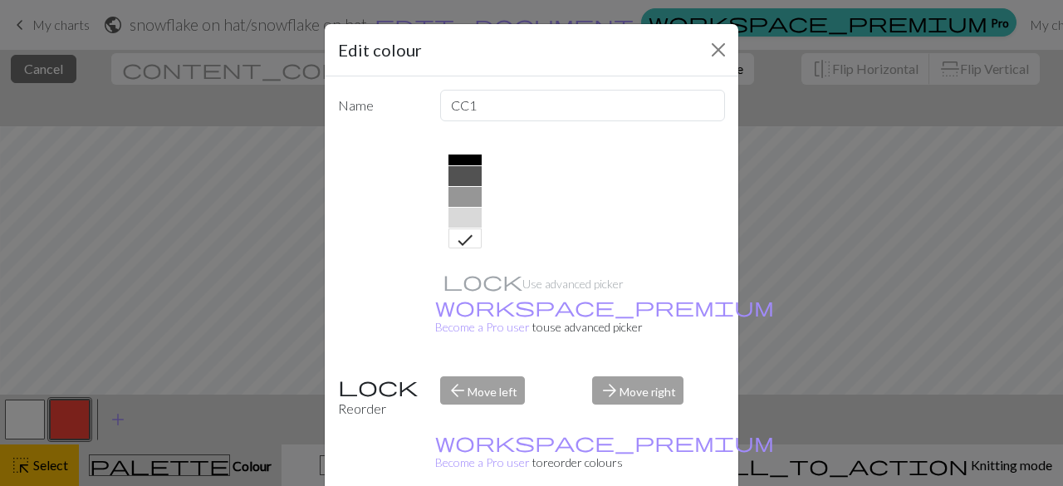
click at [616, 376] on div "arrow_forward Move right" at bounding box center [658, 397] width 153 height 42
click at [479, 376] on div "arrow_back Move left" at bounding box center [506, 397] width 153 height 42
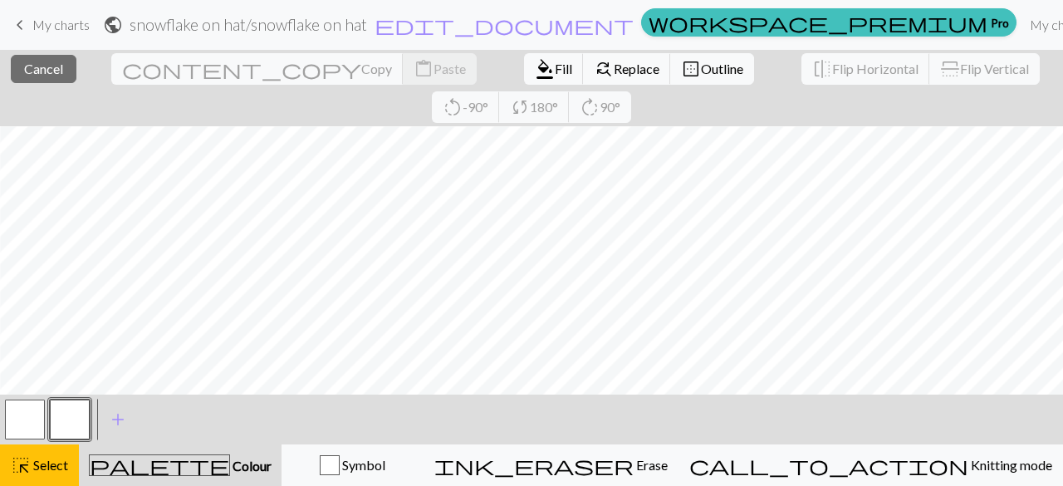
click at [31, 411] on button "button" at bounding box center [25, 420] width 40 height 40
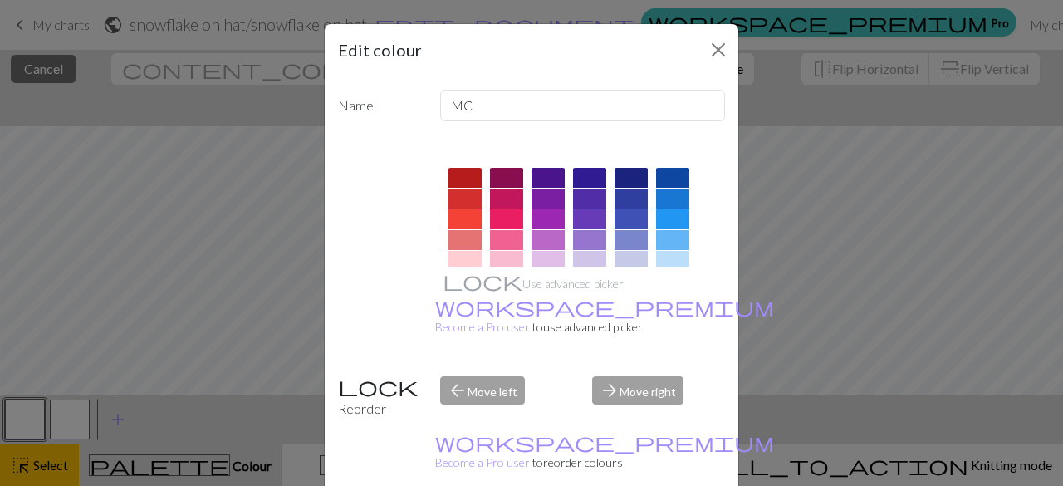
click at [668, 174] on div at bounding box center [672, 178] width 33 height 20
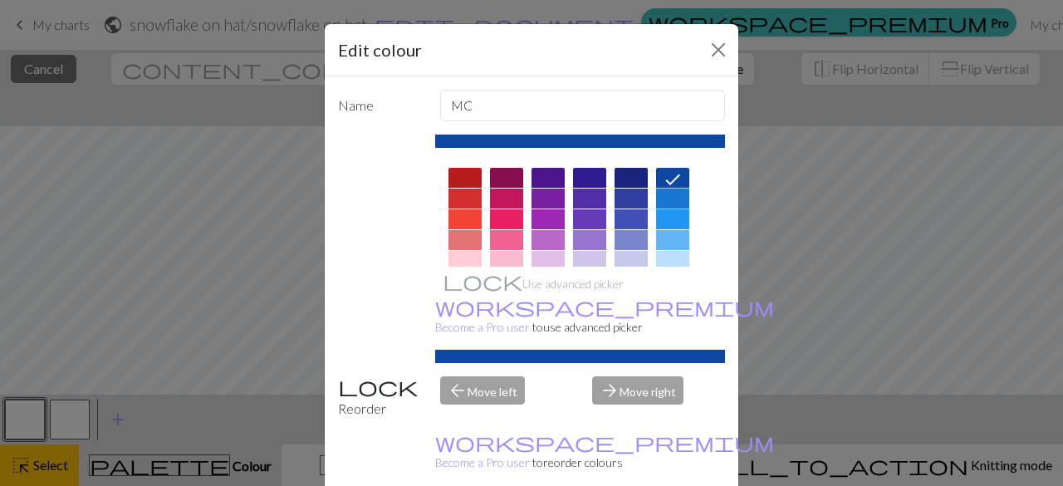
click at [670, 197] on div at bounding box center [672, 199] width 33 height 20
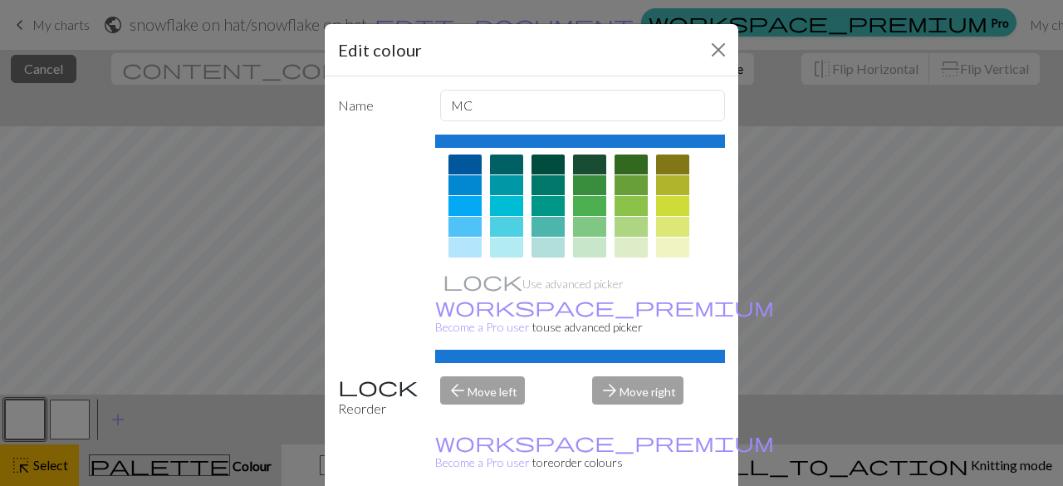
scroll to position [113, 0]
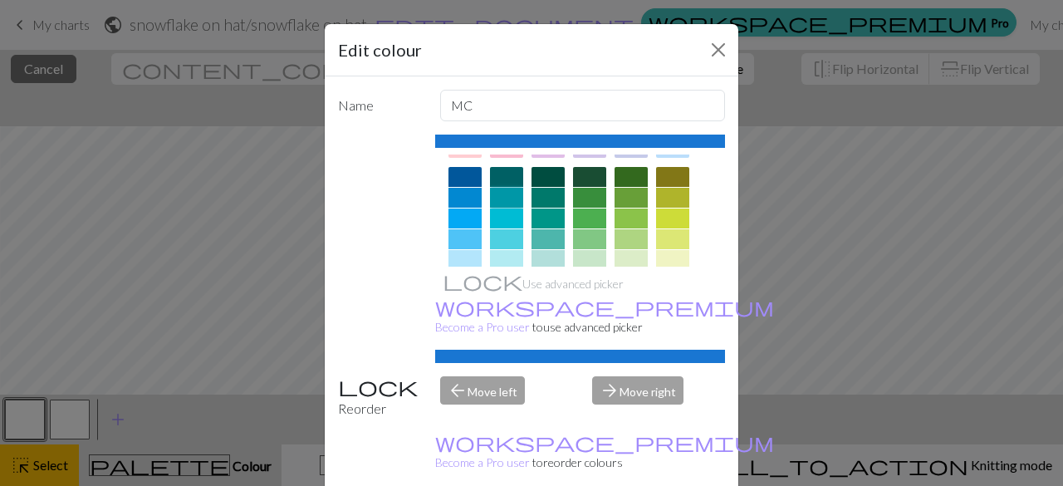
click at [503, 202] on div at bounding box center [506, 198] width 33 height 20
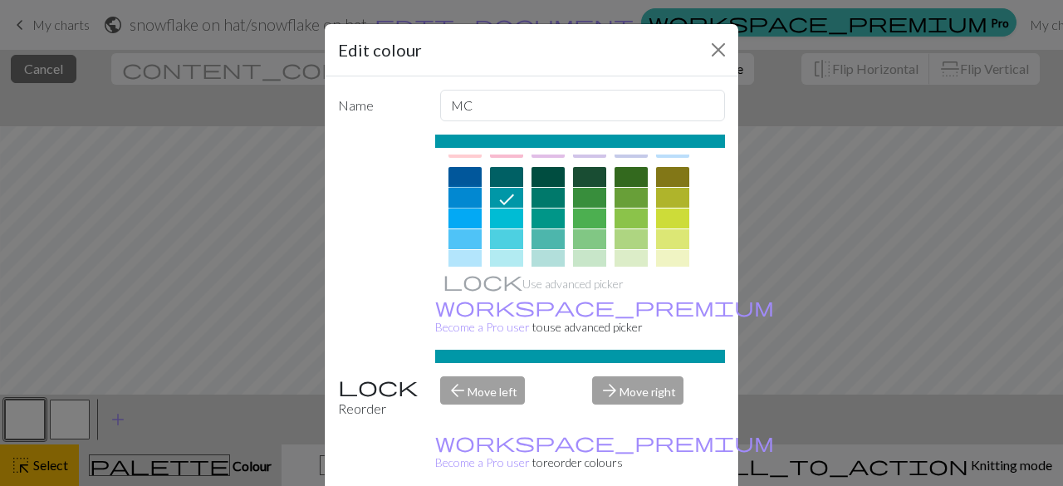
click at [456, 194] on div at bounding box center [465, 198] width 33 height 20
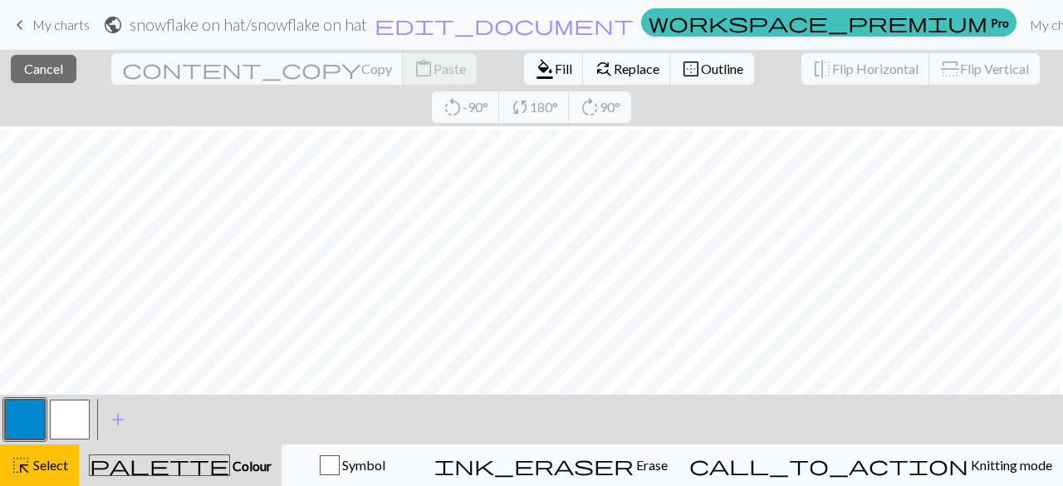
scroll to position [52, 362]
click at [66, 421] on button "button" at bounding box center [70, 420] width 40 height 40
click at [192, 457] on div "palette Colour Colour" at bounding box center [180, 465] width 183 height 22
click at [229, 457] on div "palette Colour Colour" at bounding box center [180, 465] width 183 height 22
click at [80, 463] on button "palette Colour Colour" at bounding box center [180, 465] width 203 height 42
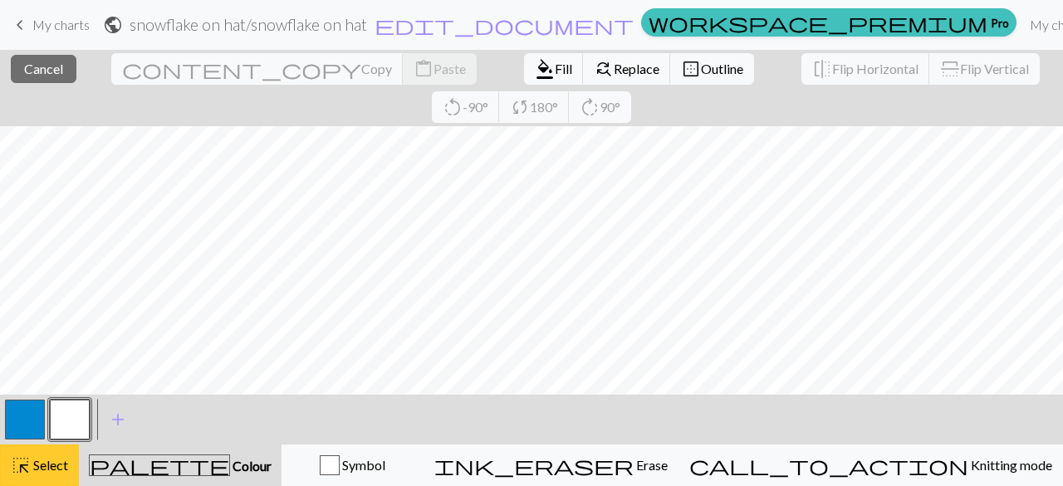
click at [47, 471] on span "Select" at bounding box center [49, 465] width 37 height 16
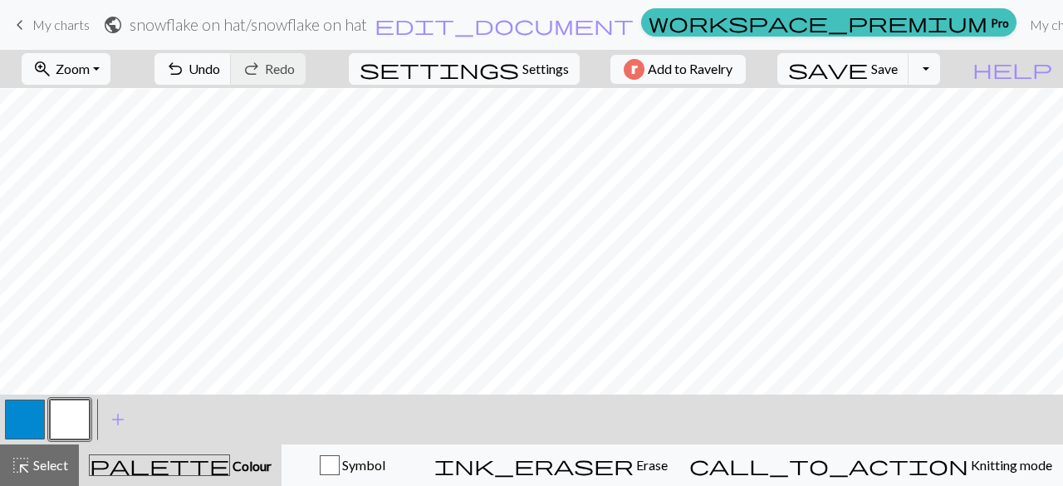
click at [174, 470] on span "palette" at bounding box center [160, 465] width 140 height 23
click at [230, 464] on span "Colour" at bounding box center [251, 466] width 42 height 16
click at [46, 420] on div at bounding box center [24, 419] width 45 height 45
click at [38, 417] on button "button" at bounding box center [25, 420] width 40 height 40
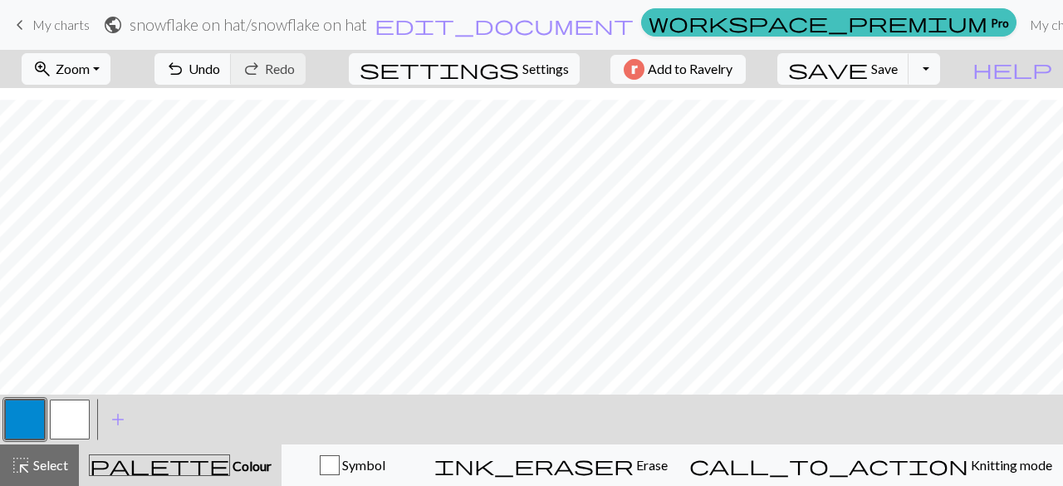
click at [70, 415] on button "button" at bounding box center [70, 420] width 40 height 40
click at [37, 421] on button "button" at bounding box center [25, 420] width 40 height 40
click at [60, 418] on button "button" at bounding box center [70, 420] width 40 height 40
click at [33, 422] on button "button" at bounding box center [25, 420] width 40 height 40
click at [69, 421] on button "button" at bounding box center [70, 420] width 40 height 40
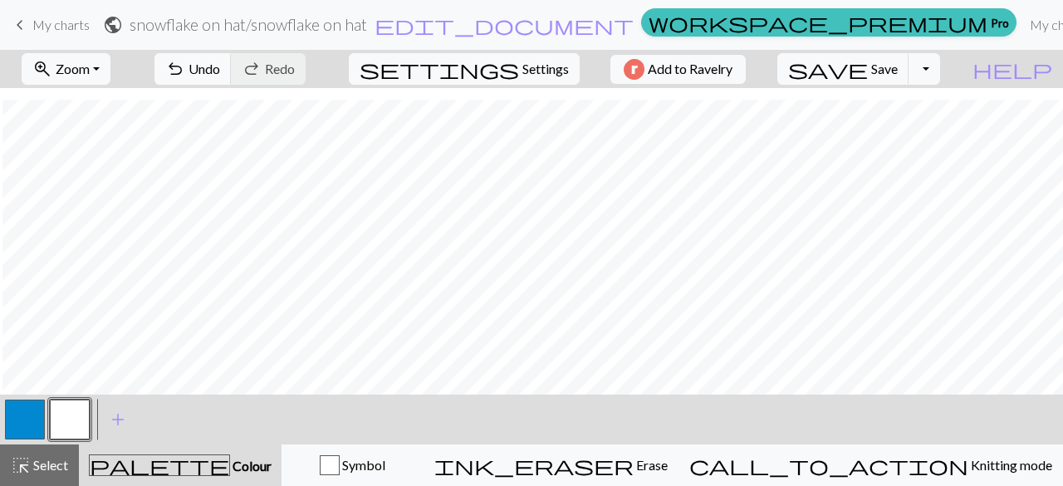
scroll to position [112, 255]
click at [38, 409] on button "button" at bounding box center [25, 420] width 40 height 40
click at [56, 425] on button "button" at bounding box center [70, 420] width 40 height 40
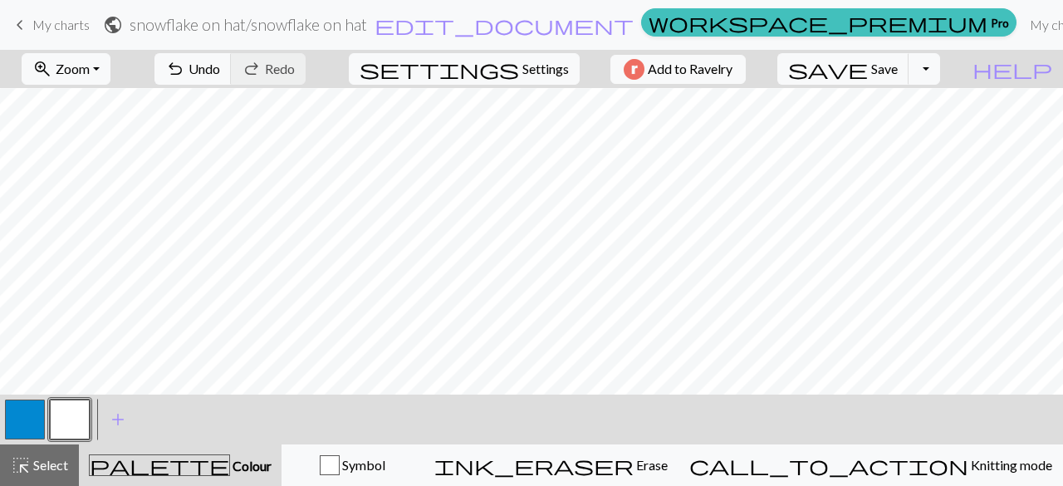
click at [43, 417] on button "button" at bounding box center [25, 420] width 40 height 40
click at [71, 410] on button "button" at bounding box center [70, 420] width 40 height 40
click at [25, 418] on button "button" at bounding box center [25, 420] width 40 height 40
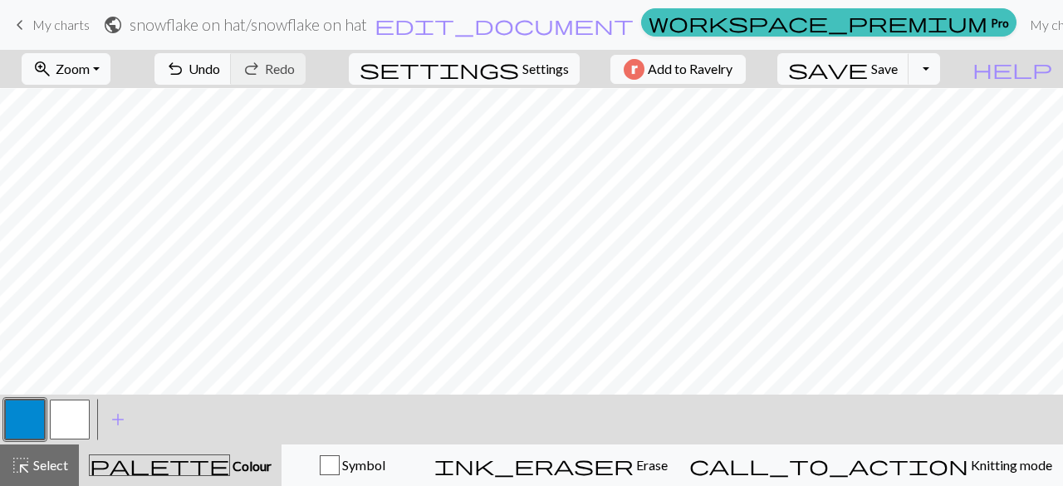
click at [71, 425] on button "button" at bounding box center [70, 420] width 40 height 40
click at [47, 421] on div at bounding box center [69, 419] width 45 height 45
click at [3, 431] on div at bounding box center [24, 419] width 45 height 45
click at [24, 415] on button "button" at bounding box center [25, 420] width 40 height 40
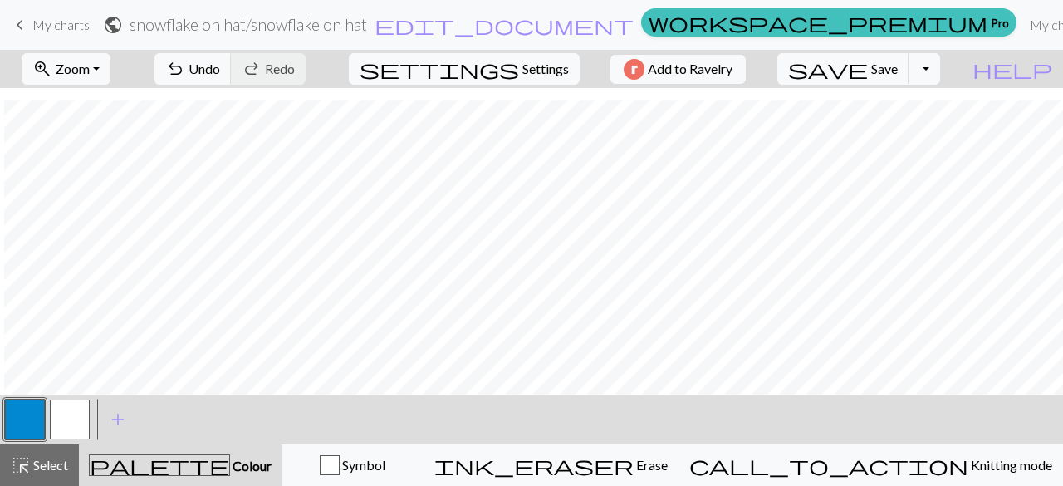
scroll to position [112, 630]
click at [67, 418] on button "button" at bounding box center [70, 420] width 40 height 40
click at [220, 66] on span "Undo" at bounding box center [205, 69] width 32 height 16
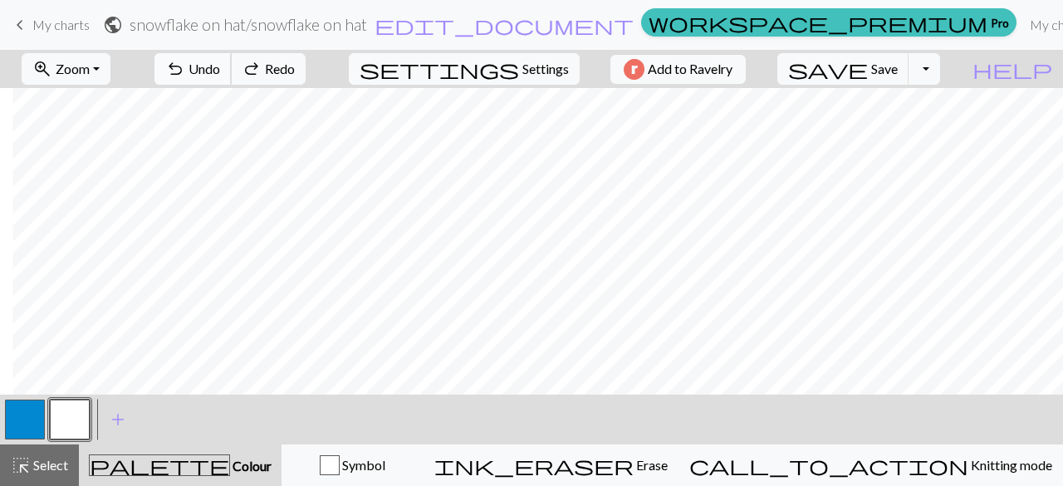
click at [220, 66] on span "Undo" at bounding box center [205, 69] width 32 height 16
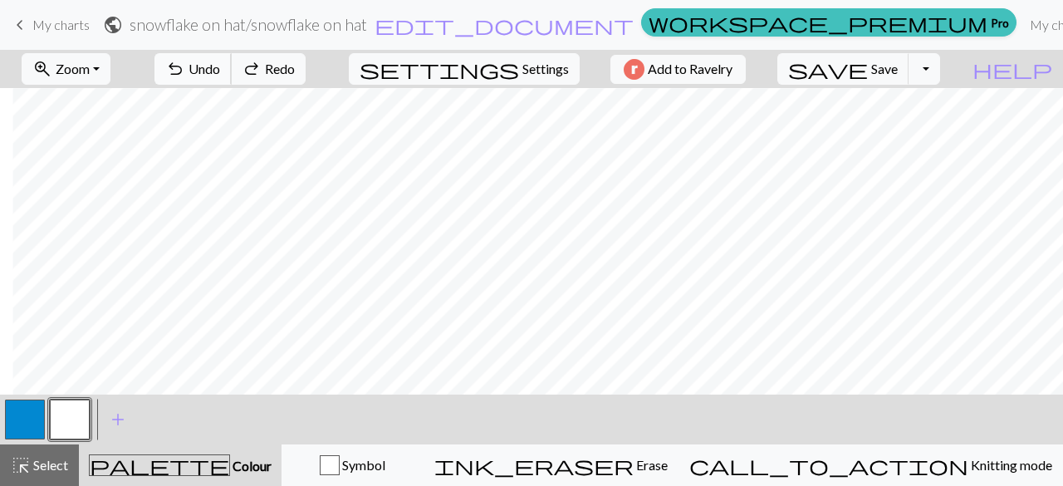
click at [220, 66] on span "Undo" at bounding box center [205, 69] width 32 height 16
click at [70, 431] on button "button" at bounding box center [70, 420] width 40 height 40
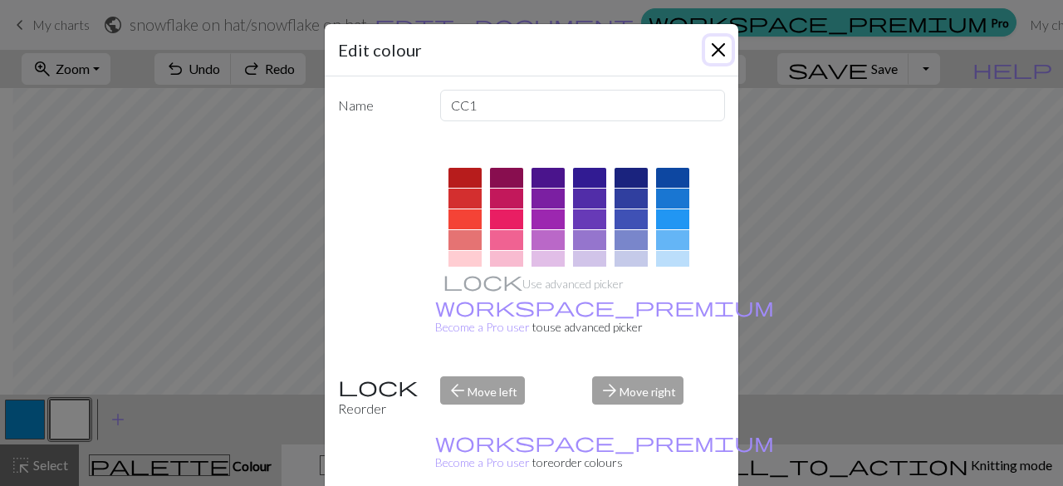
click at [721, 49] on button "Close" at bounding box center [718, 50] width 27 height 27
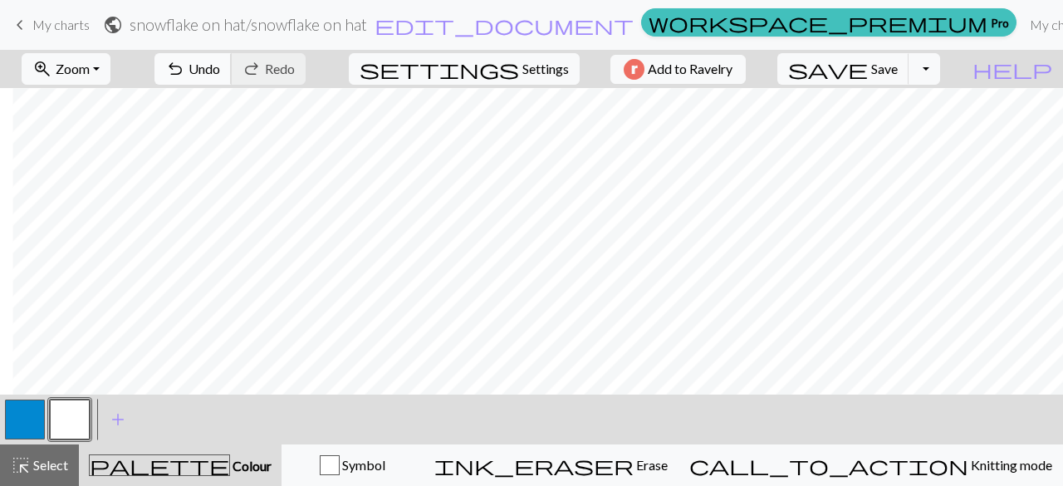
click at [220, 70] on span "Undo" at bounding box center [205, 69] width 32 height 16
click at [220, 68] on span "Undo" at bounding box center [205, 69] width 32 height 16
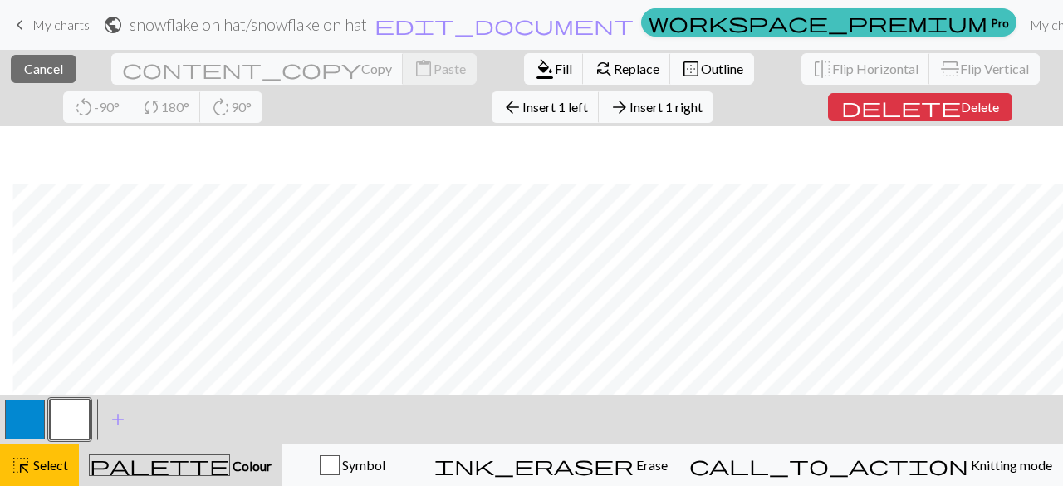
scroll to position [150, 630]
click at [31, 467] on span "Select" at bounding box center [49, 465] width 37 height 16
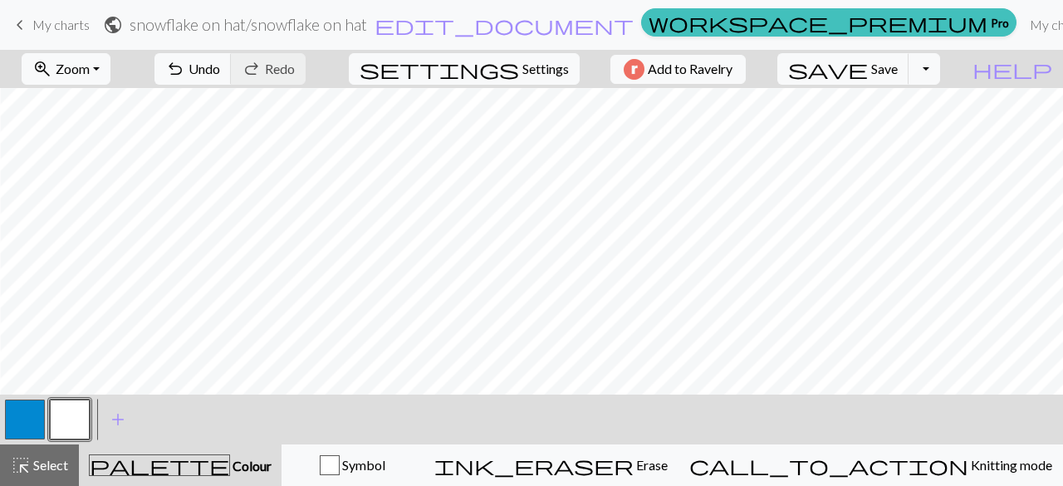
scroll to position [99, 409]
click at [31, 419] on button "button" at bounding box center [25, 420] width 40 height 40
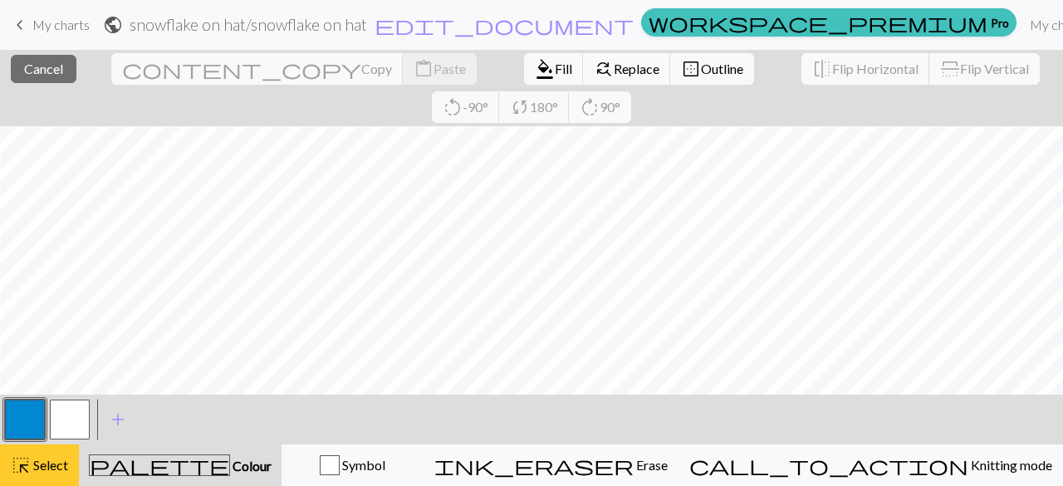
click at [61, 454] on button "highlight_alt Select Select" at bounding box center [39, 465] width 79 height 42
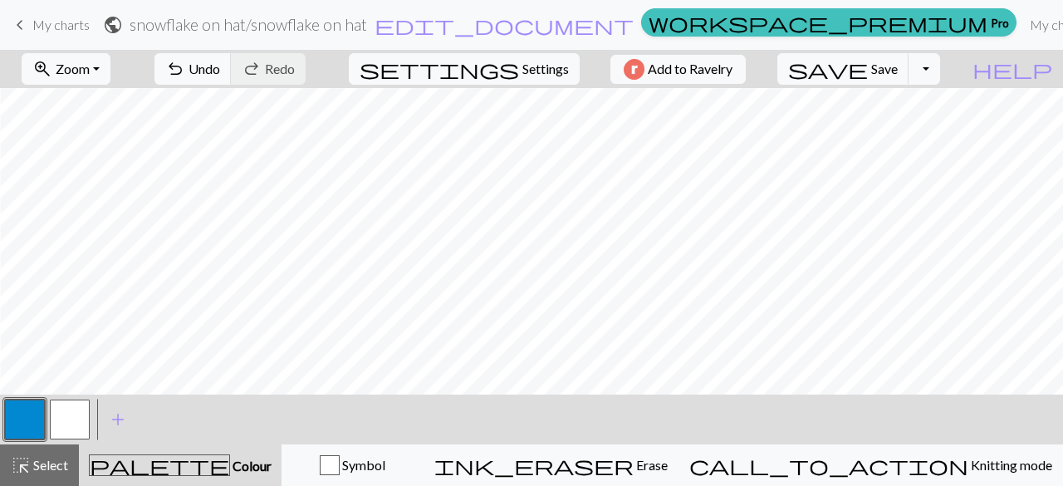
click at [30, 423] on button "button" at bounding box center [25, 420] width 40 height 40
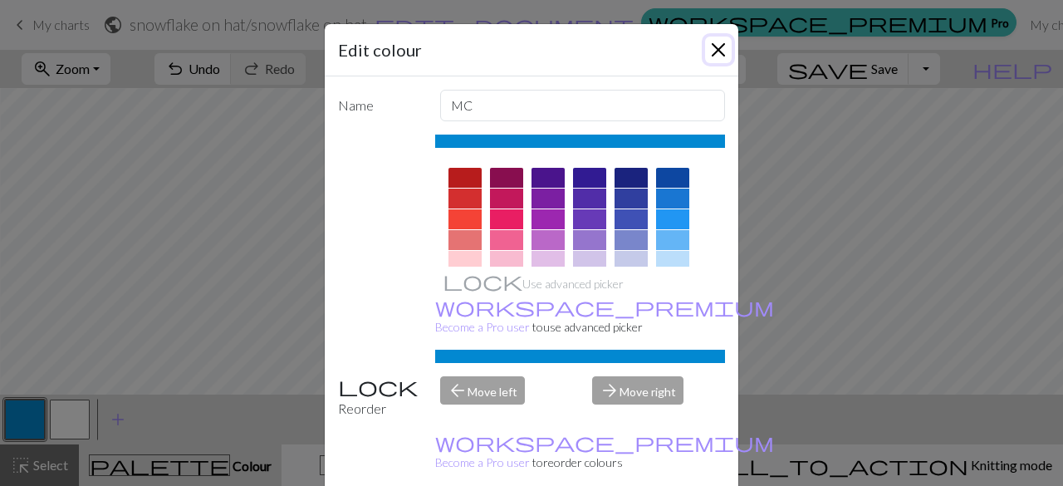
click at [707, 51] on button "Close" at bounding box center [718, 50] width 27 height 27
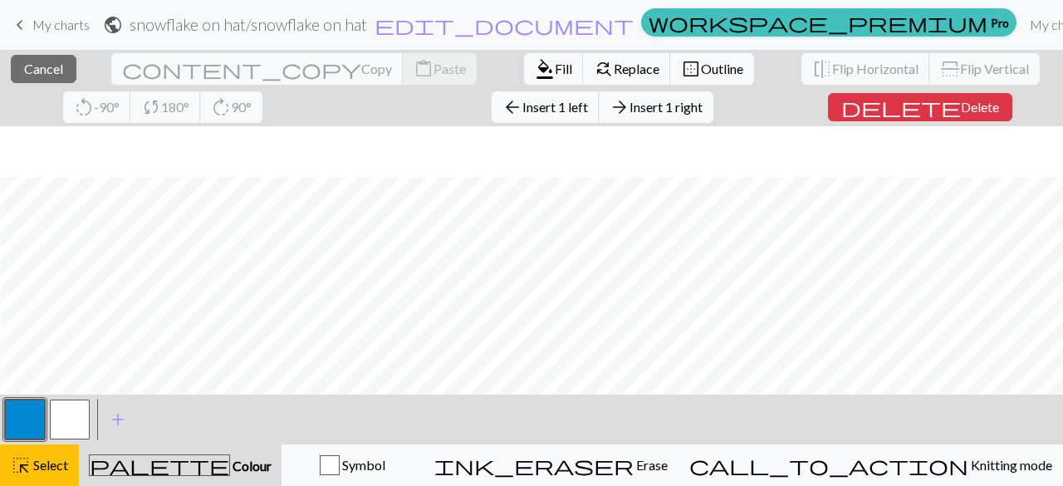
scroll to position [150, 409]
click at [38, 469] on span "Select" at bounding box center [49, 465] width 37 height 16
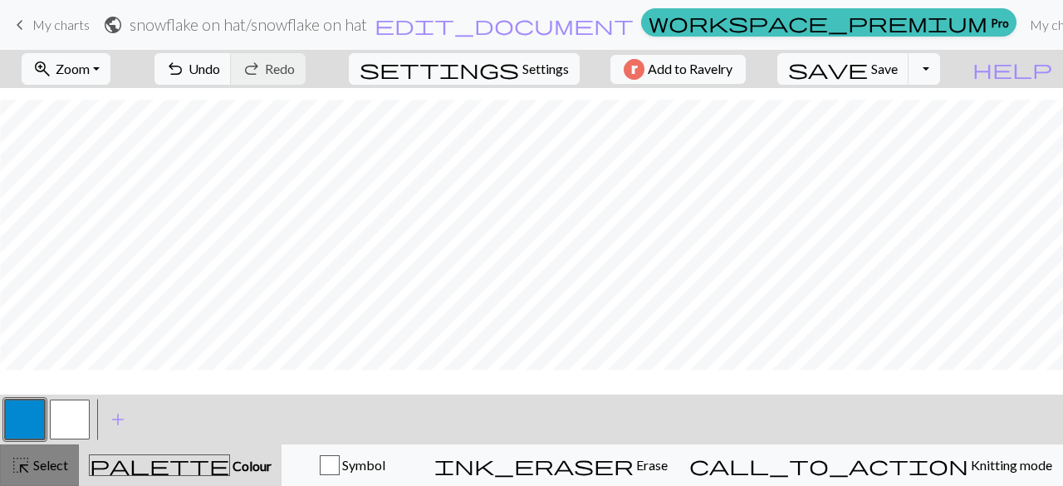
scroll to position [112, 409]
click at [28, 427] on button "button" at bounding box center [25, 420] width 40 height 40
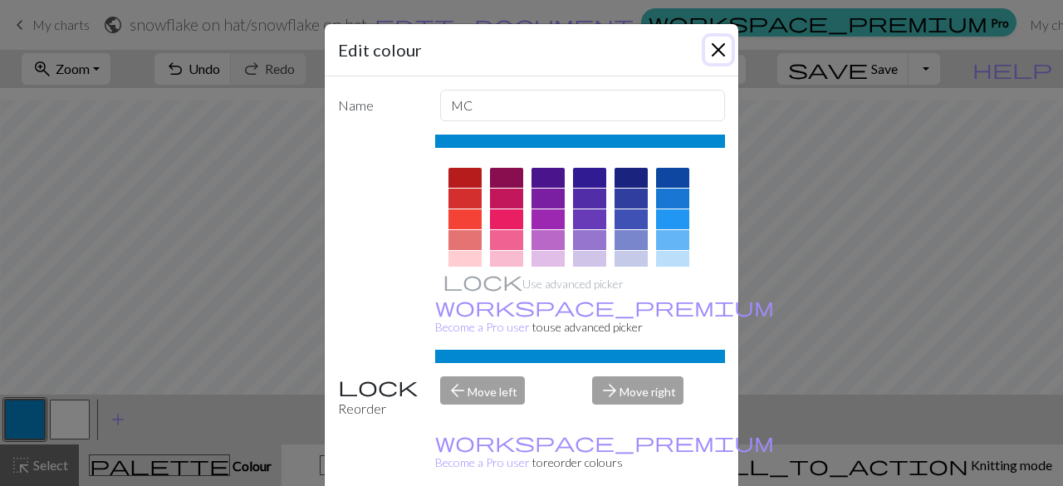
click at [719, 41] on button "Close" at bounding box center [718, 50] width 27 height 27
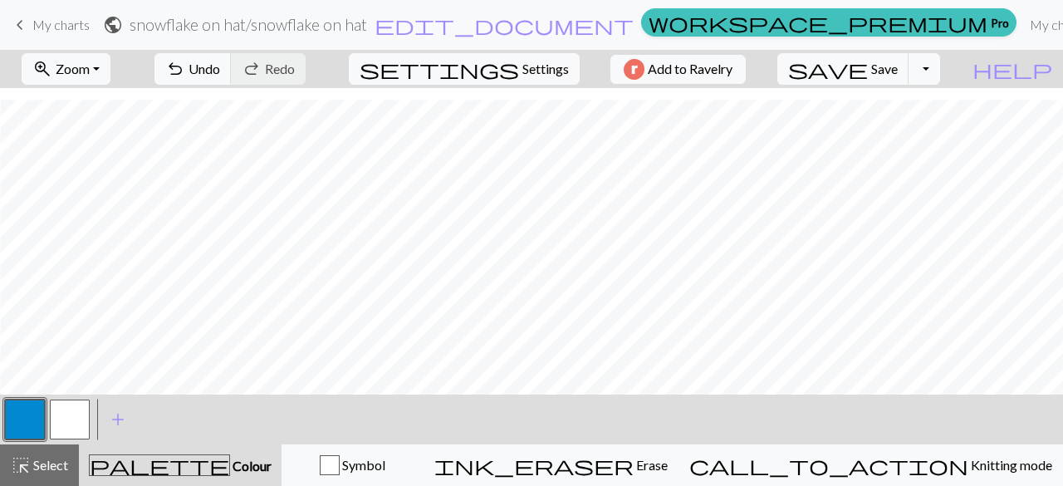
click at [65, 425] on button "button" at bounding box center [70, 420] width 40 height 40
click at [220, 62] on span "Undo" at bounding box center [205, 69] width 32 height 16
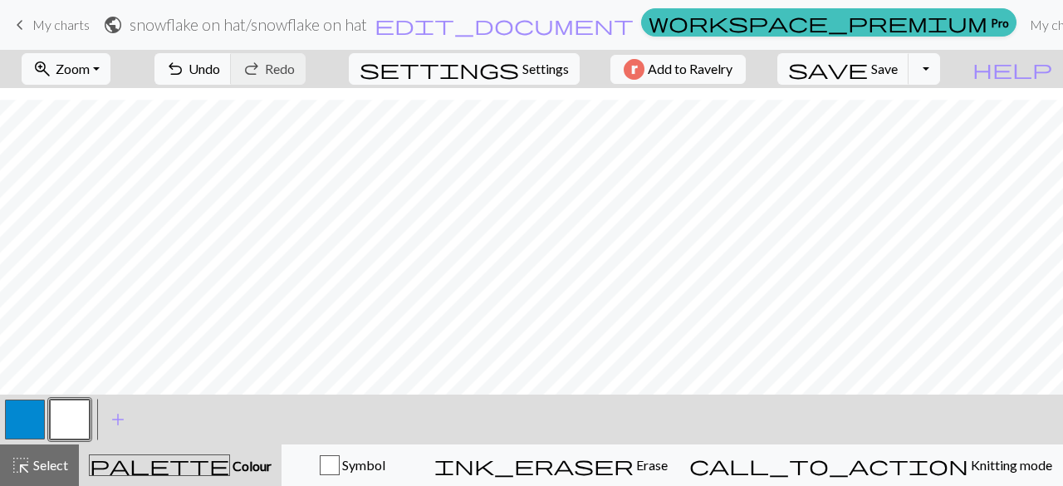
click at [36, 405] on button "button" at bounding box center [25, 420] width 40 height 40
click at [75, 420] on button "button" at bounding box center [70, 420] width 40 height 40
click at [185, 62] on span "undo" at bounding box center [175, 68] width 20 height 23
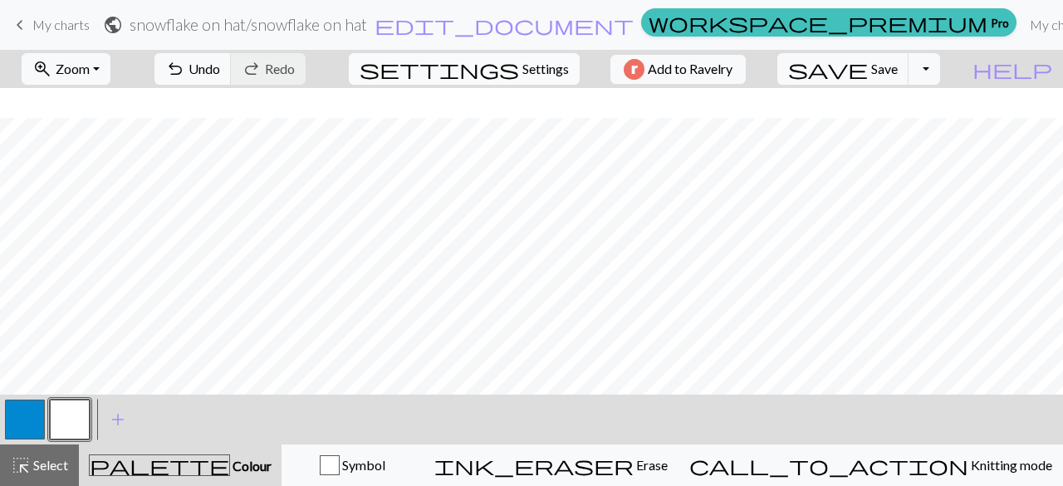
scroll to position [112, 12]
click at [27, 420] on button "button" at bounding box center [25, 420] width 40 height 40
click at [79, 410] on button "button" at bounding box center [70, 420] width 40 height 40
click at [24, 401] on button "button" at bounding box center [25, 420] width 40 height 40
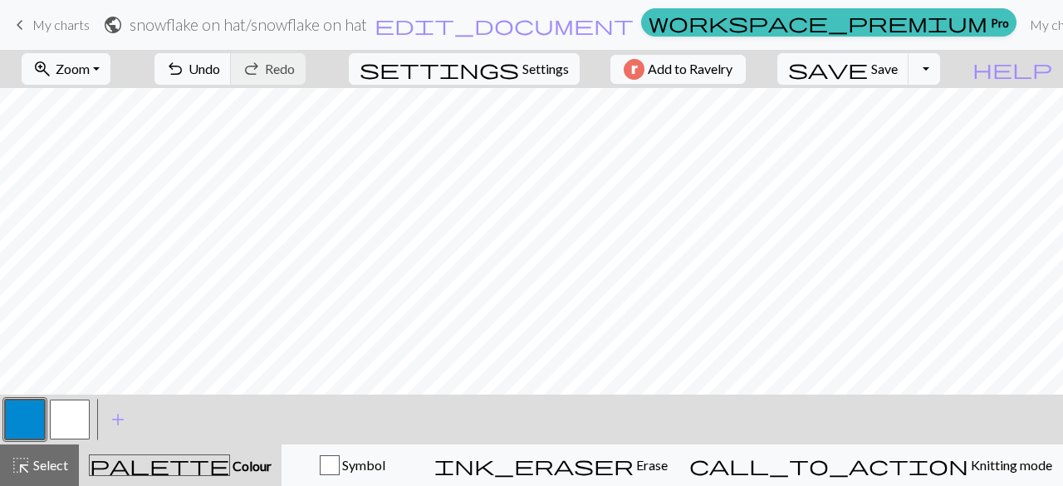
click at [33, 417] on button "button" at bounding box center [25, 420] width 40 height 40
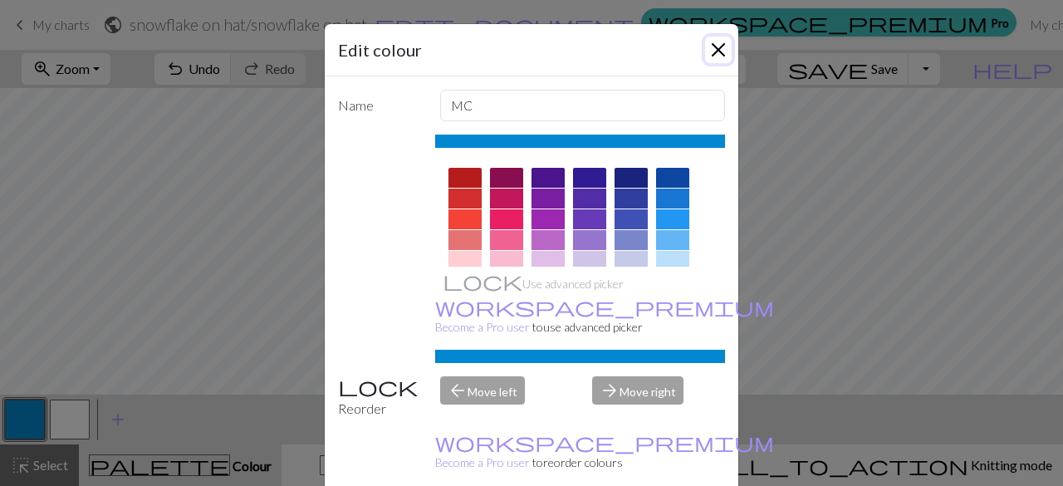
click at [711, 39] on button "Close" at bounding box center [718, 50] width 27 height 27
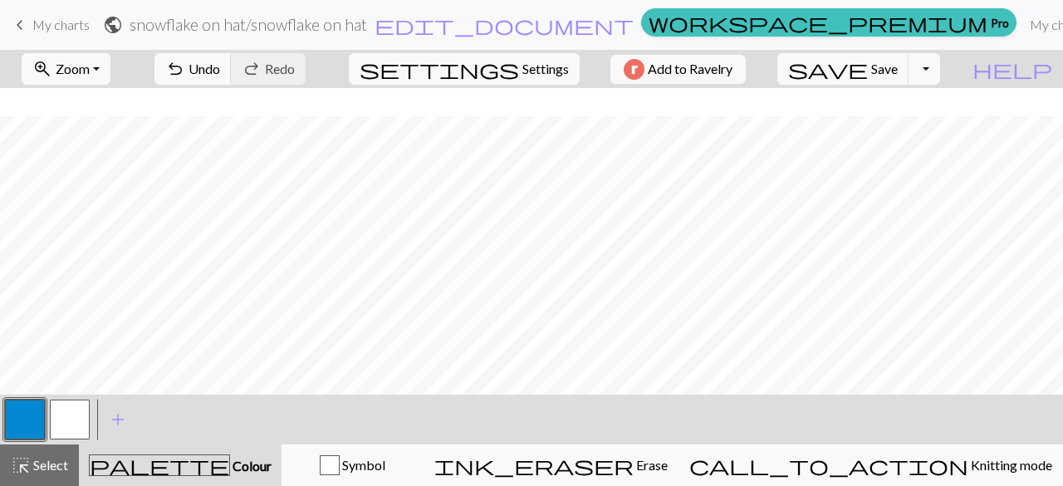
scroll to position [99, 15]
click at [80, 415] on button "button" at bounding box center [70, 420] width 40 height 40
click at [26, 415] on button "button" at bounding box center [25, 420] width 40 height 40
click at [68, 413] on button "button" at bounding box center [70, 420] width 40 height 40
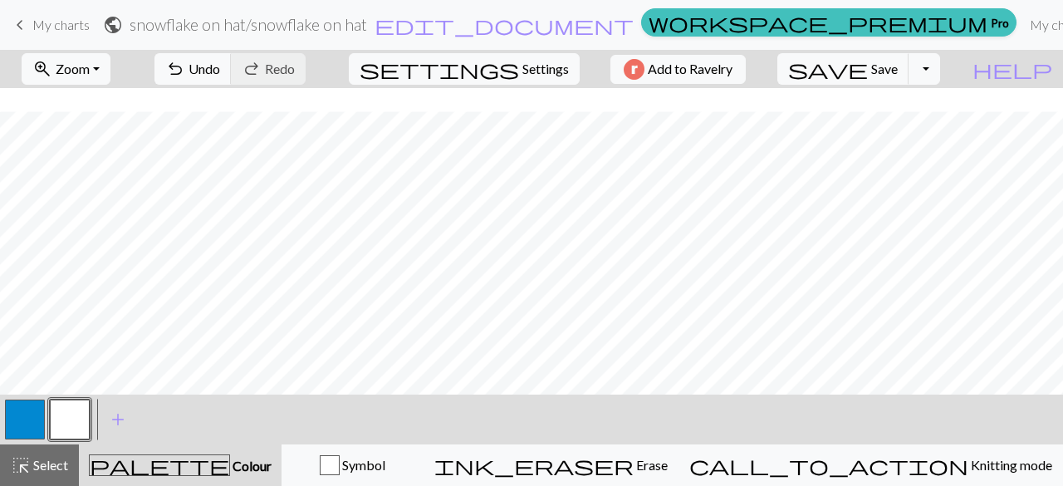
scroll to position [63, 0]
click at [37, 413] on button "button" at bounding box center [25, 420] width 40 height 40
click at [77, 414] on button "button" at bounding box center [70, 420] width 40 height 40
click at [38, 410] on button "button" at bounding box center [25, 420] width 40 height 40
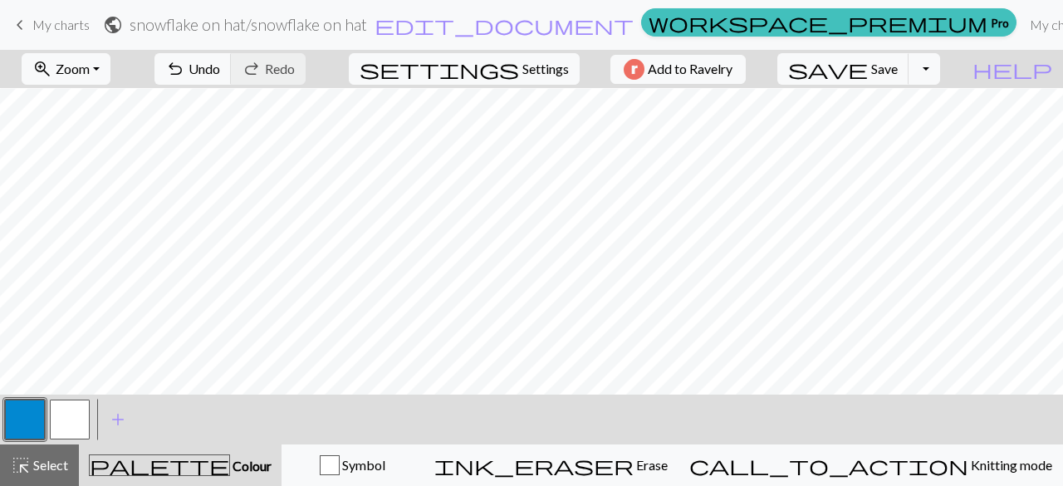
click at [66, 411] on button "button" at bounding box center [70, 420] width 40 height 40
click at [185, 74] on span "undo" at bounding box center [175, 68] width 20 height 23
click at [37, 407] on button "button" at bounding box center [25, 420] width 40 height 40
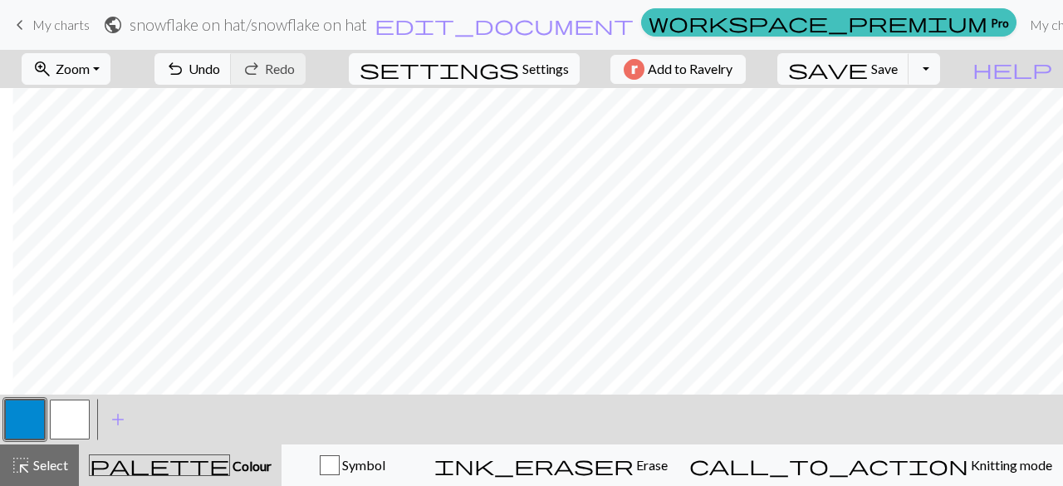
scroll to position [56, 630]
